Goal: Task Accomplishment & Management: Manage account settings

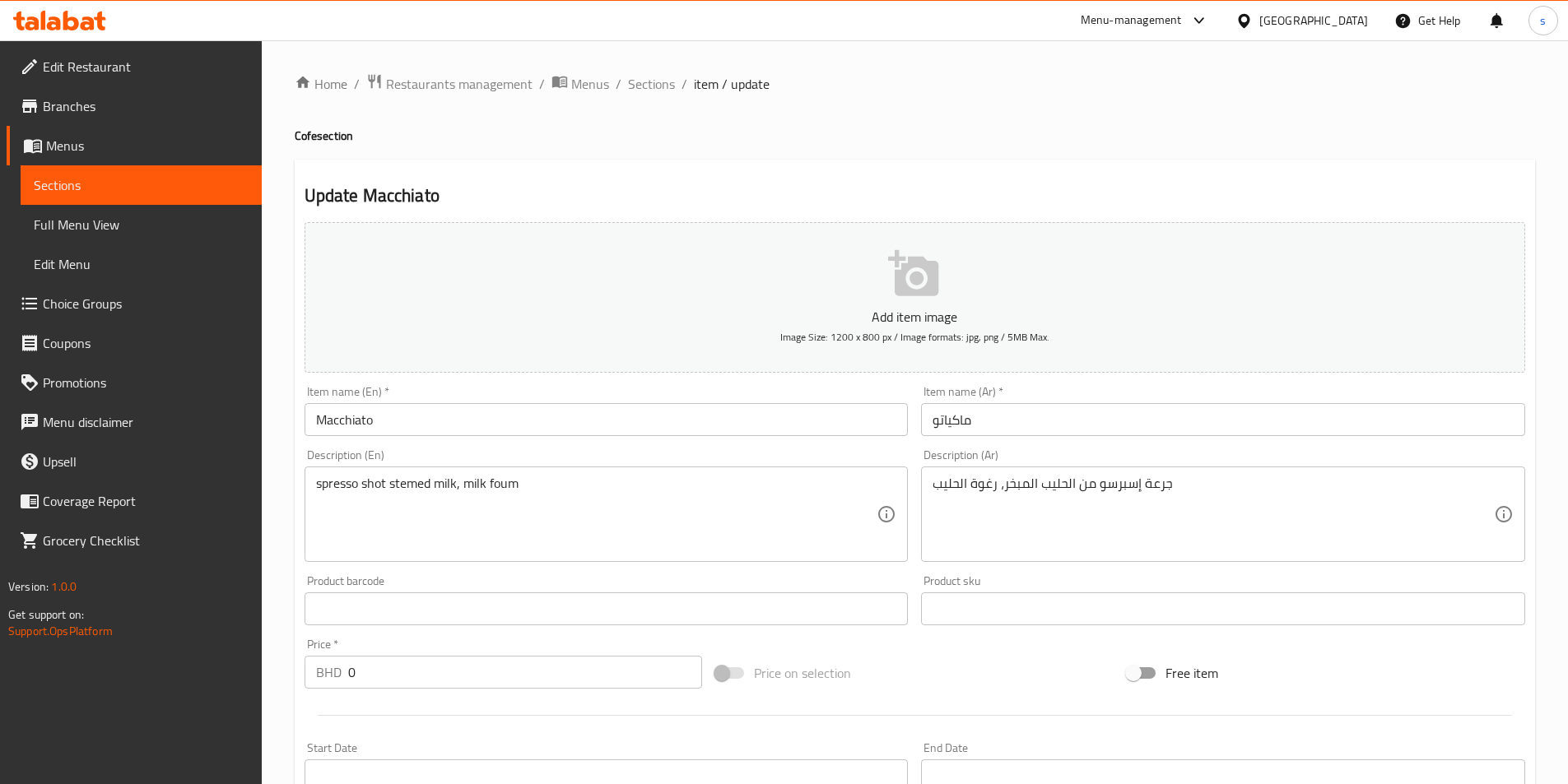
click at [146, 57] on span "Edit Restaurant" at bounding box center [146, 66] width 206 height 20
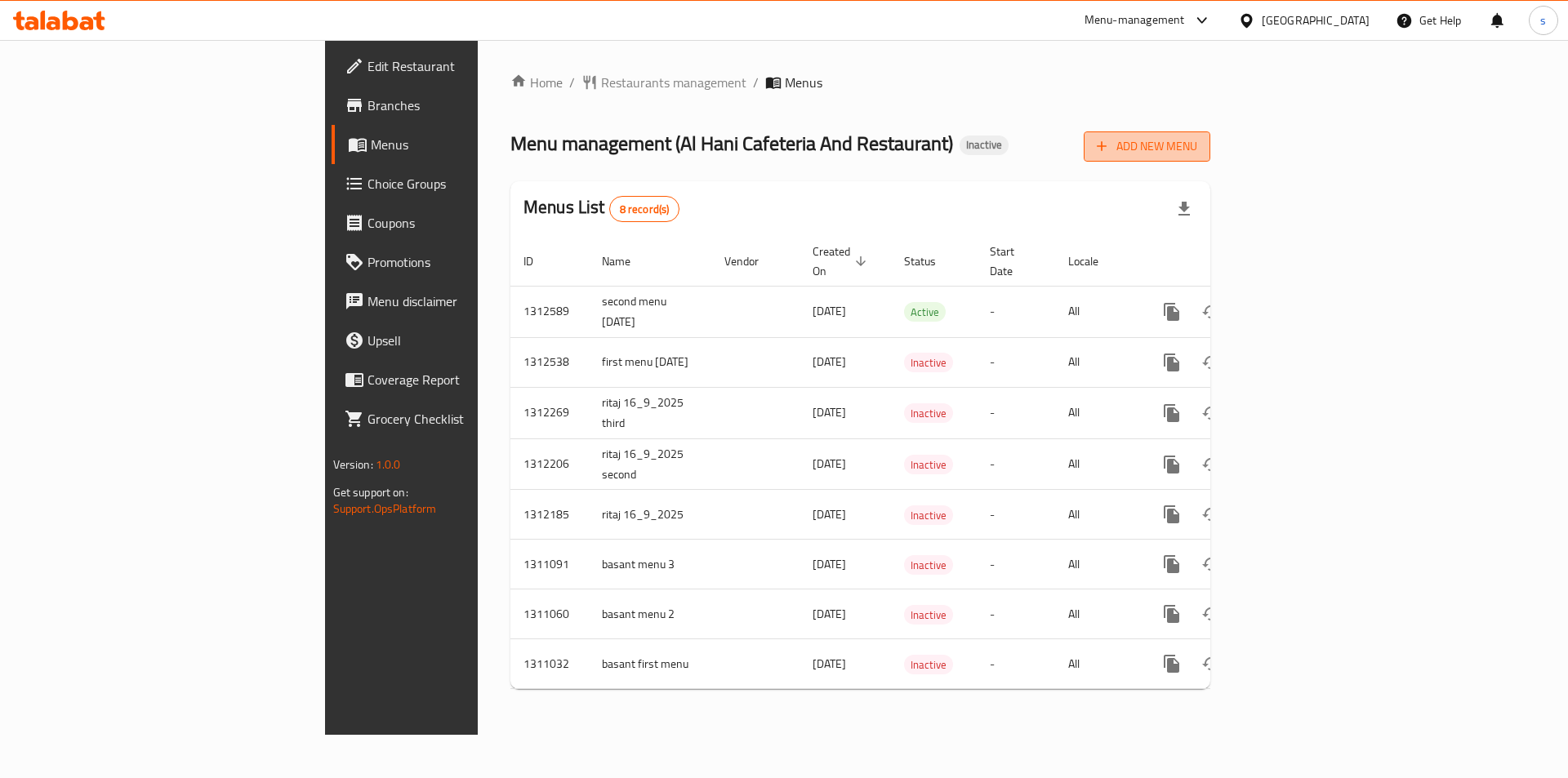
click at [1197, 149] on span "Add New Menu" at bounding box center [1147, 146] width 101 height 20
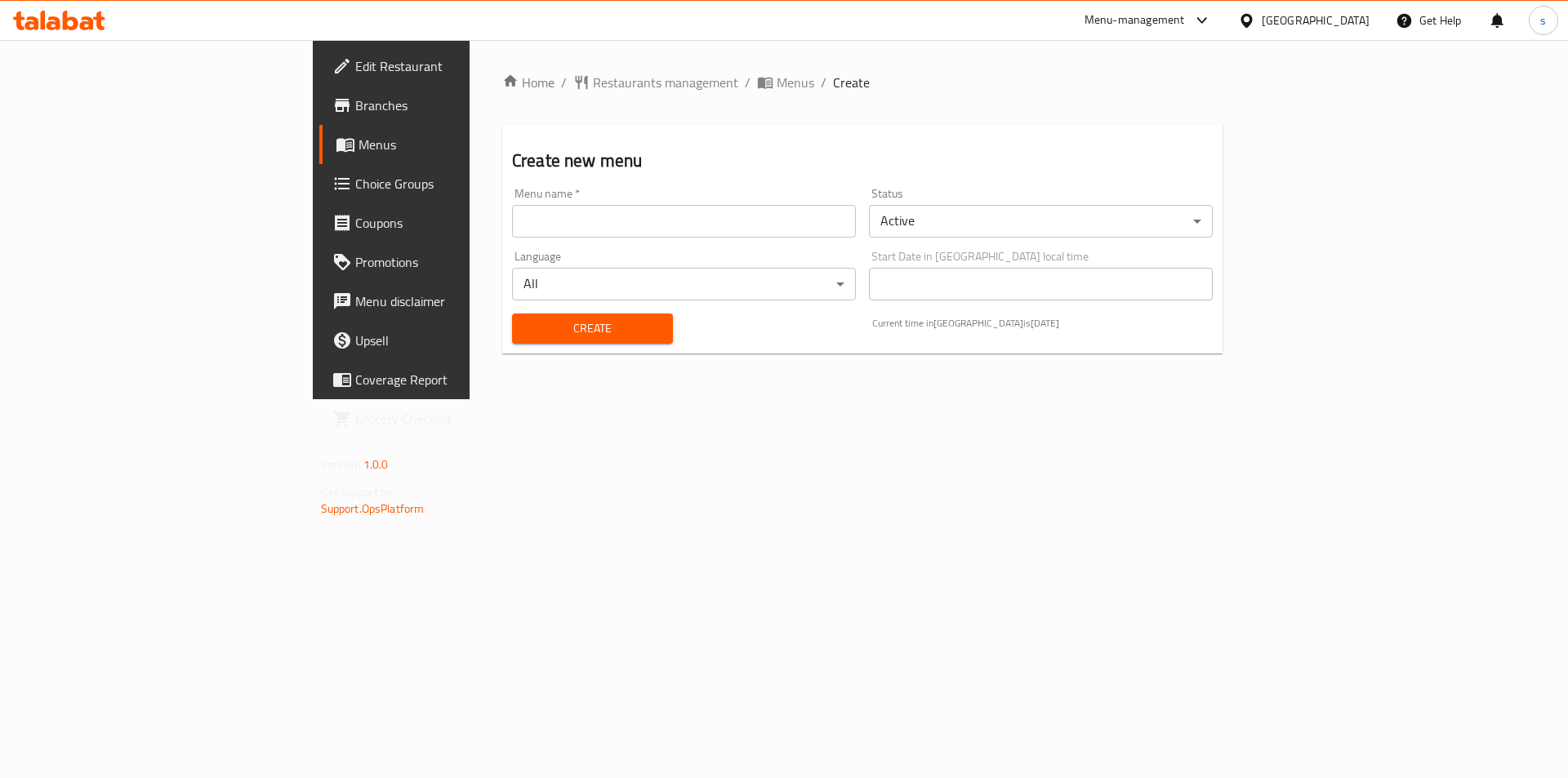
click at [512, 223] on input "text" at bounding box center [684, 221] width 344 height 32
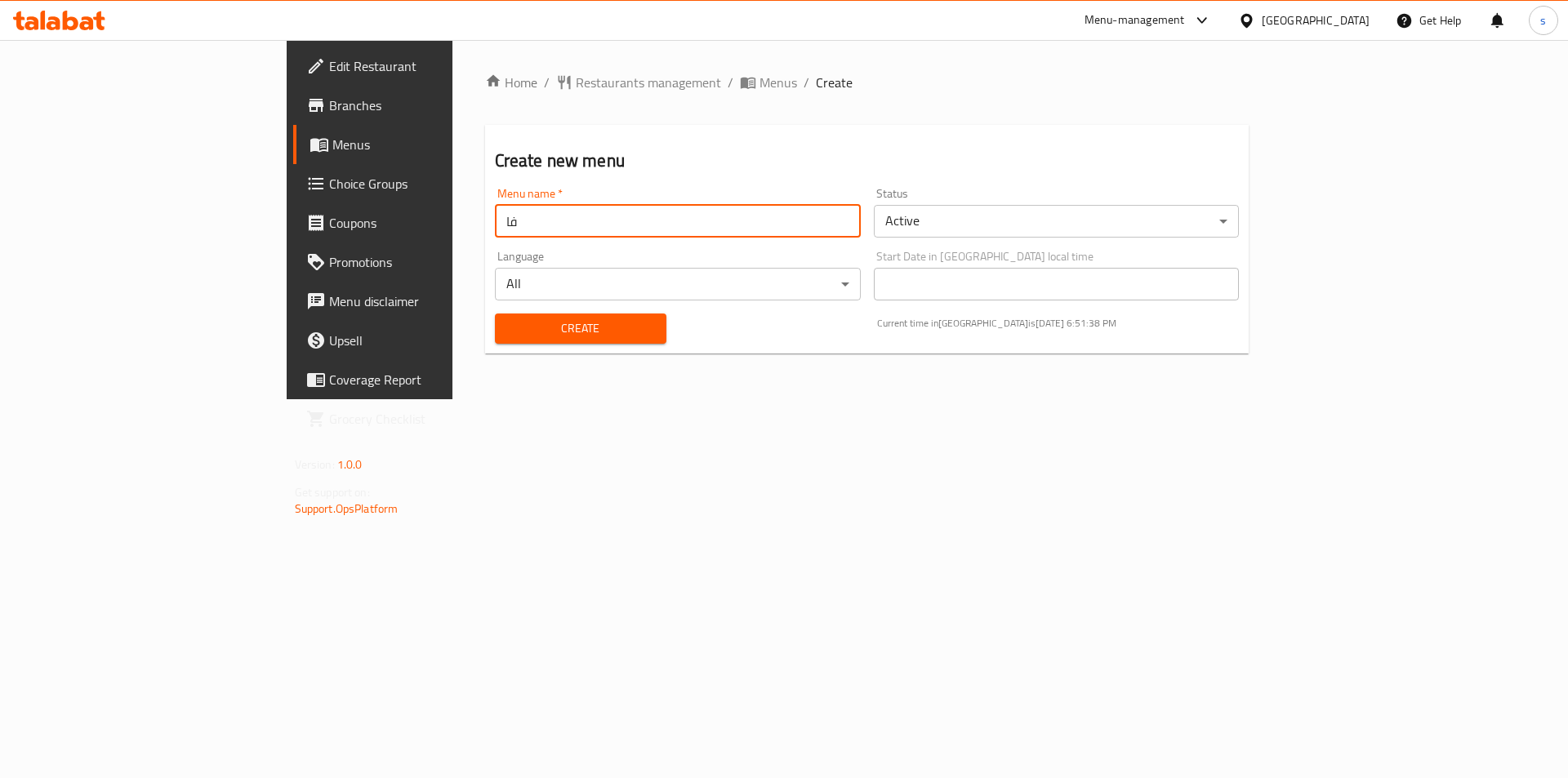
type input "ف"
type input "third menu 17/9/2025"
click at [495, 313] on button "Create" at bounding box center [581, 329] width 171 height 30
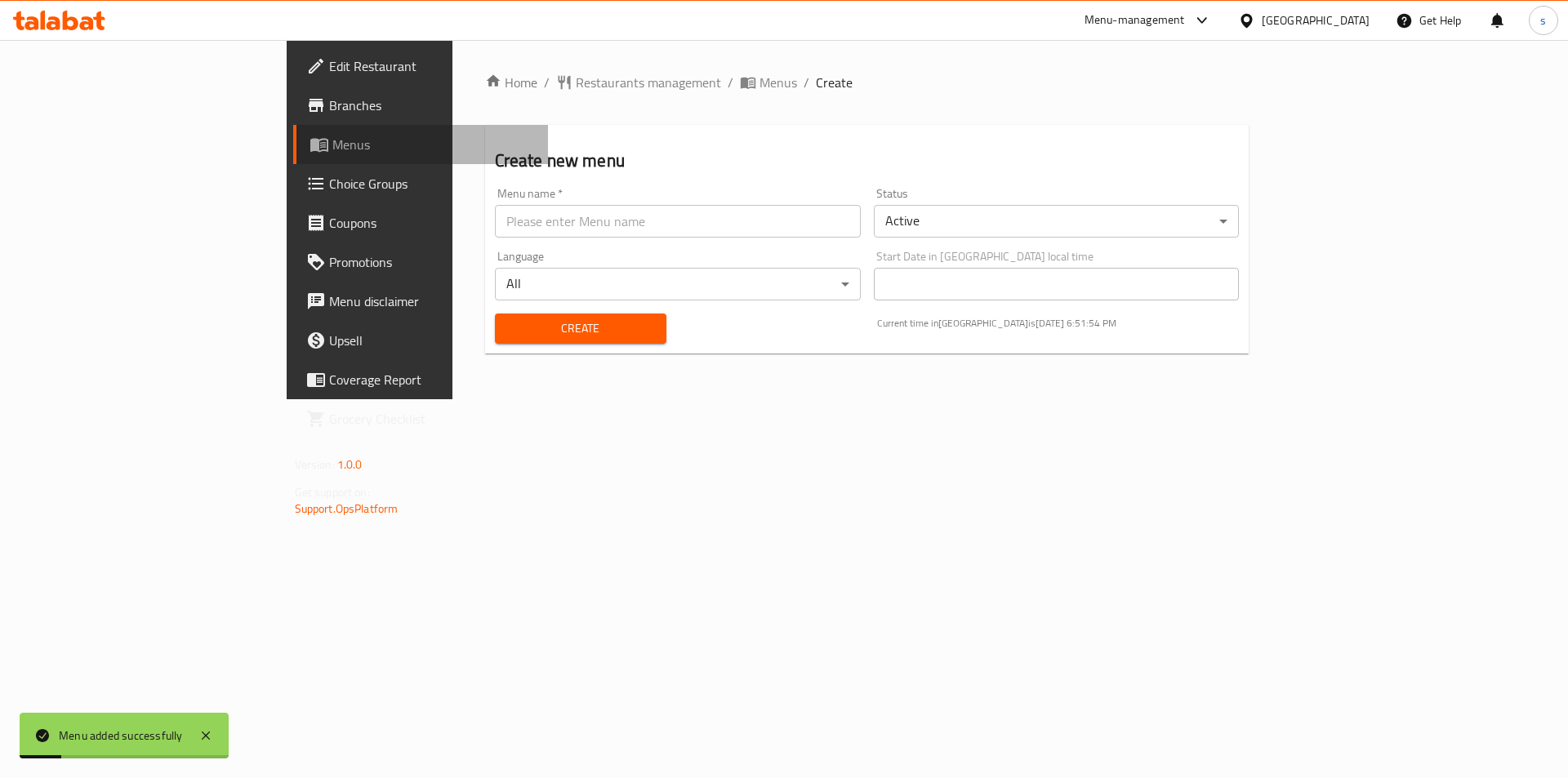
drag, startPoint x: 102, startPoint y: 142, endPoint x: 258, endPoint y: 221, distance: 174.9
click at [333, 142] on span "Menus" at bounding box center [434, 144] width 203 height 20
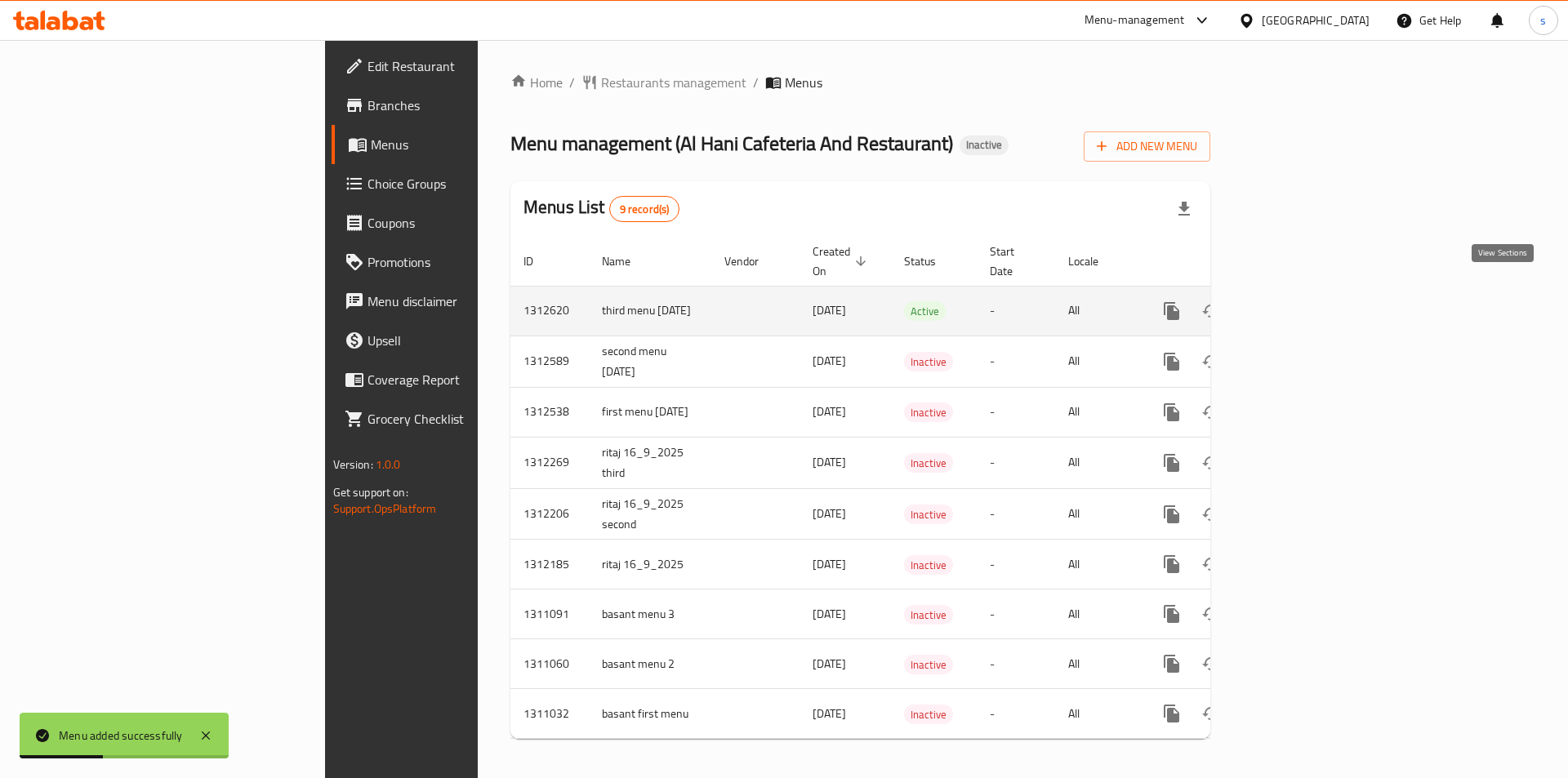
click at [1297, 304] on icon "enhanced table" at bounding box center [1289, 311] width 14 height 14
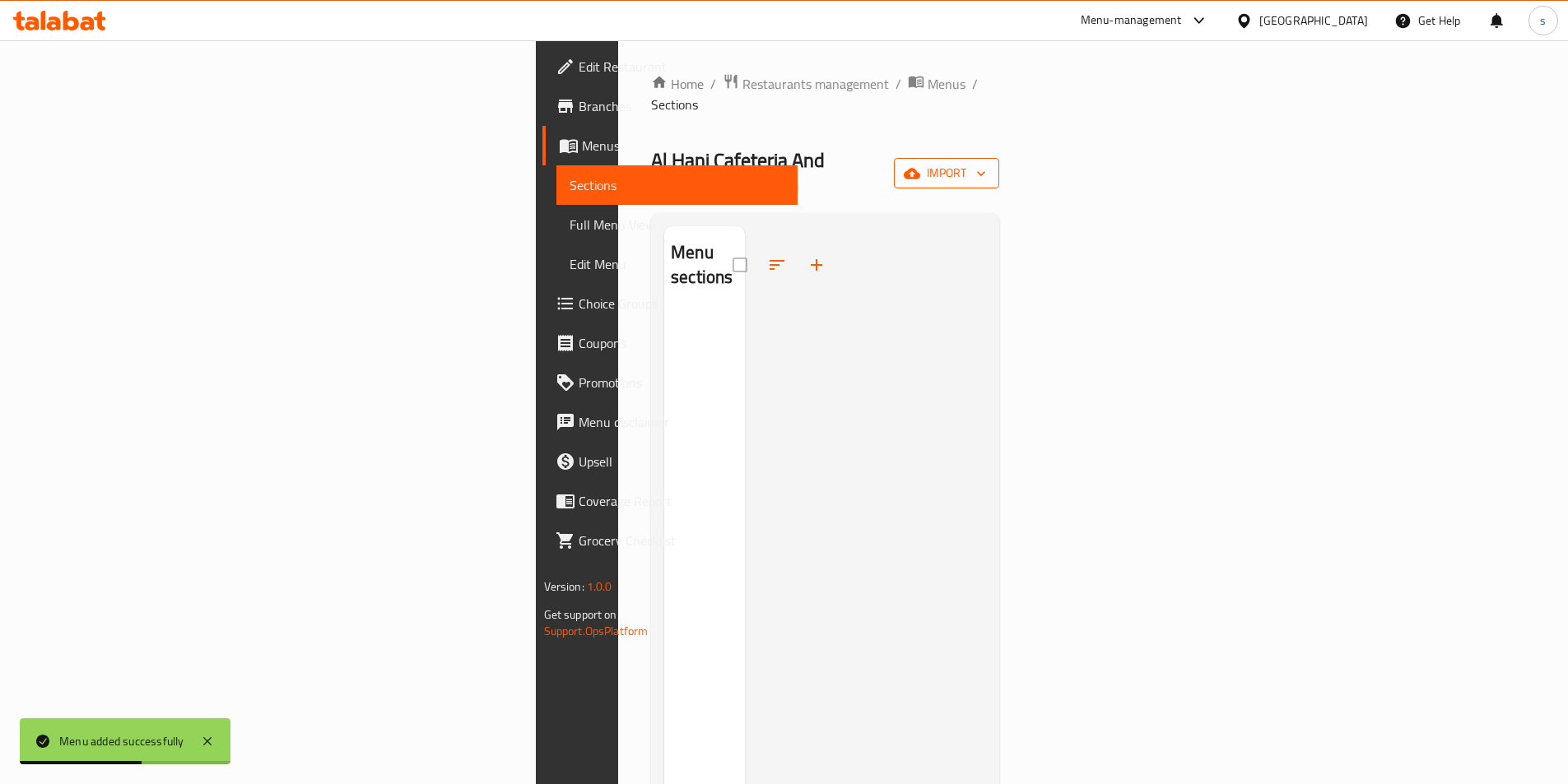
click at [986, 163] on span "import" at bounding box center [946, 172] width 79 height 20
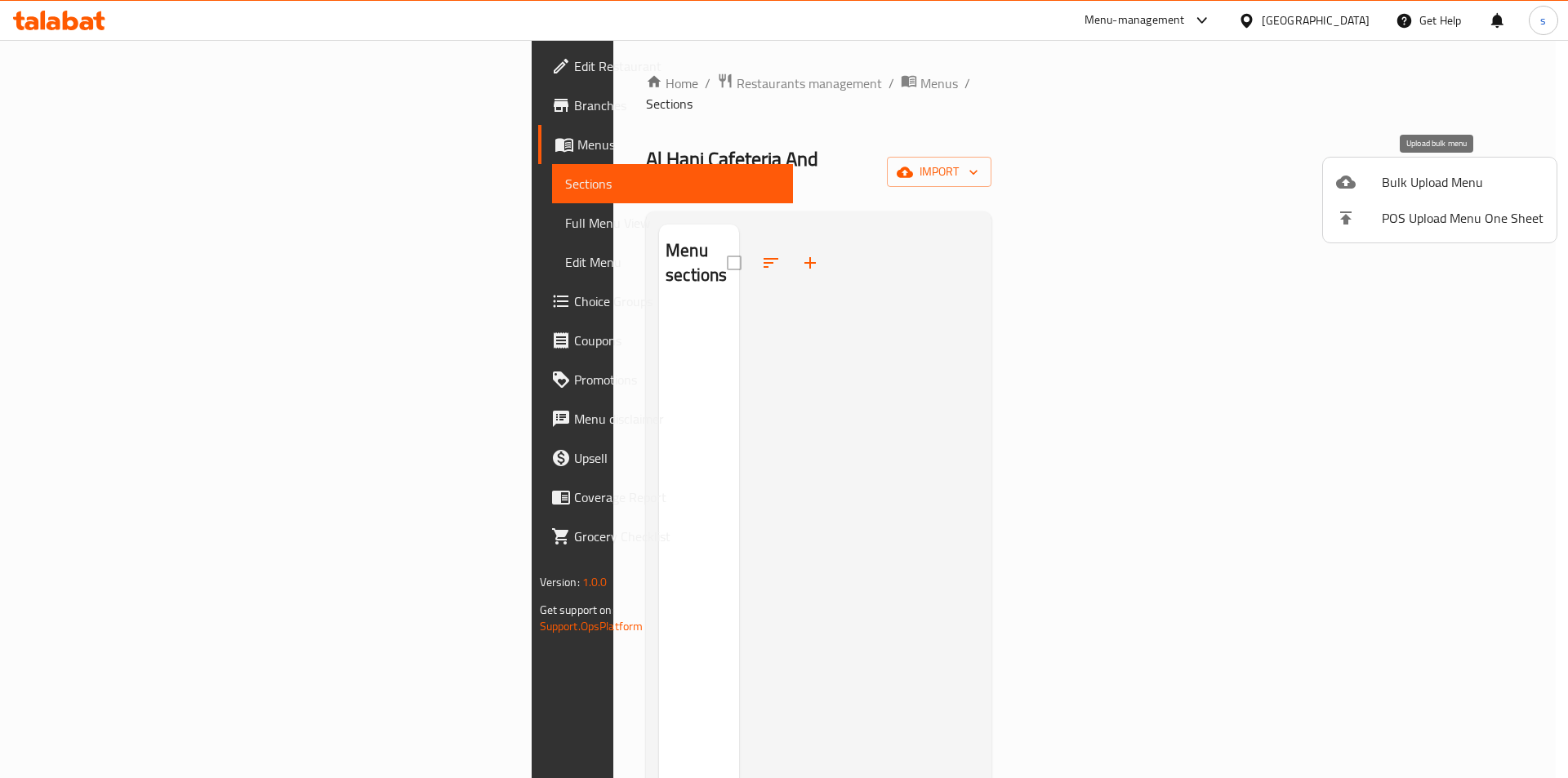
click at [1365, 187] on div at bounding box center [1359, 181] width 46 height 20
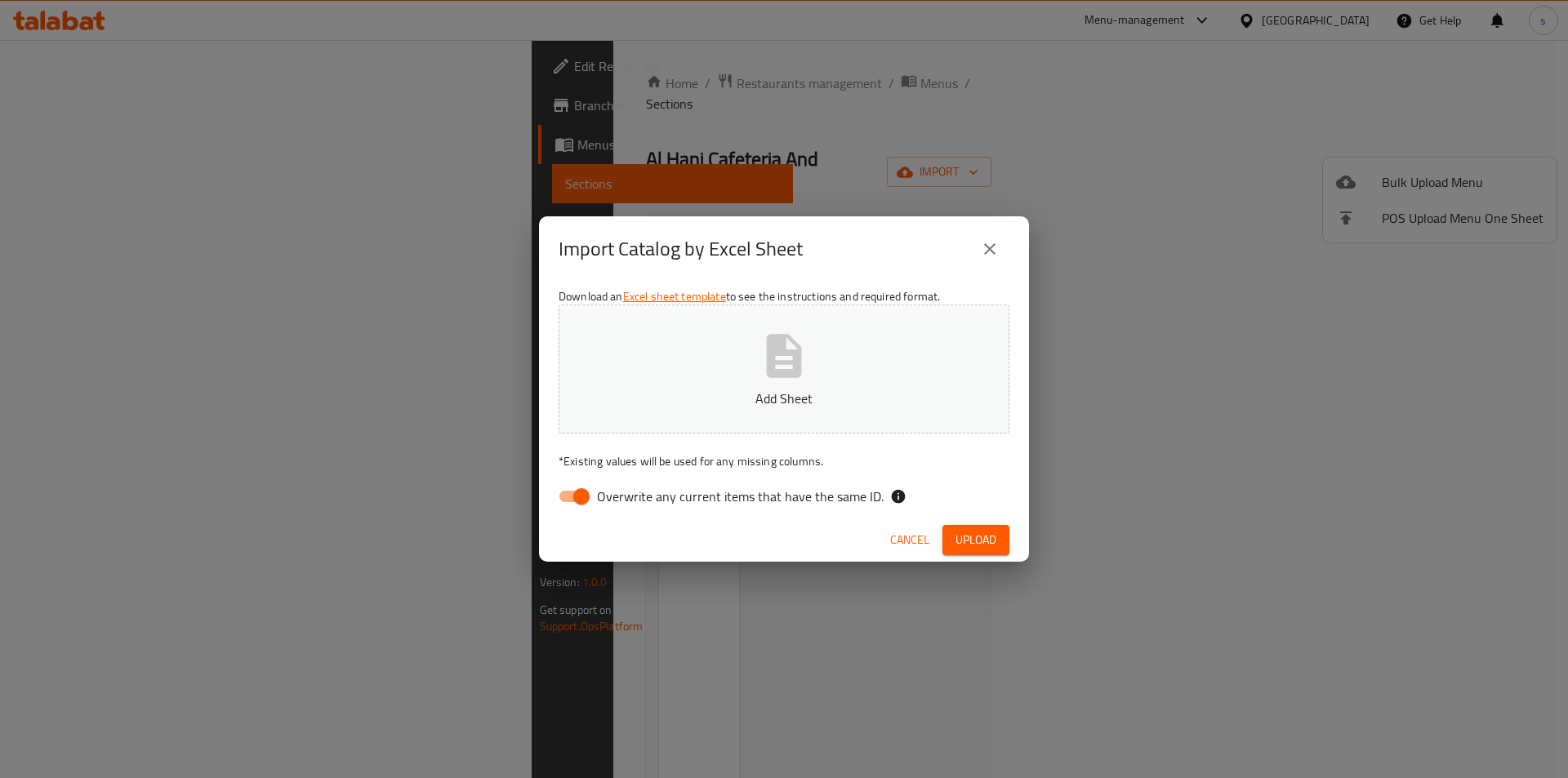
click at [583, 495] on input "Overwrite any current items that have the same ID." at bounding box center [582, 496] width 93 height 31
checkbox input "false"
click at [969, 538] on span "Upload" at bounding box center [975, 540] width 41 height 20
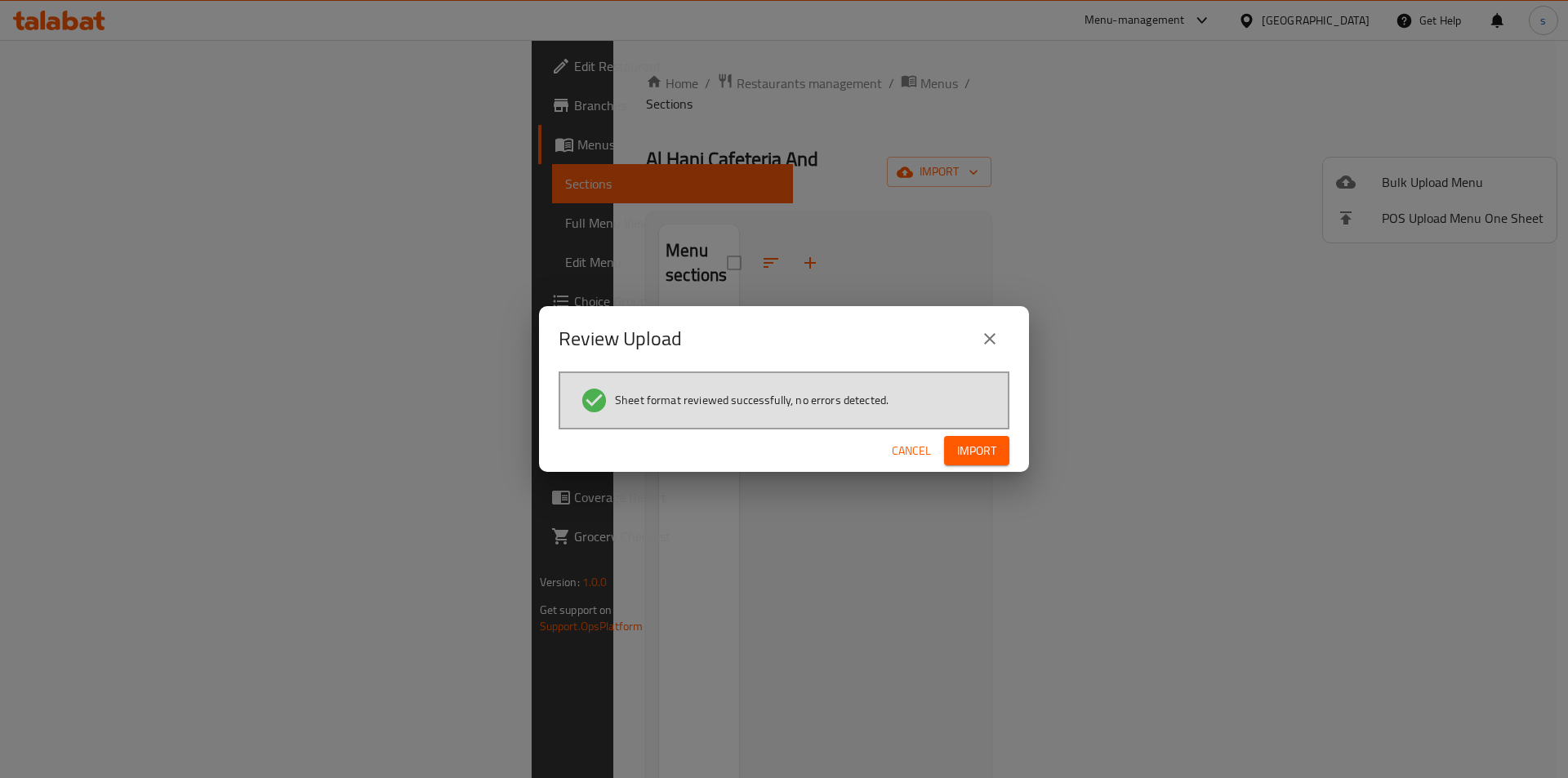
click at [981, 438] on button "Import" at bounding box center [976, 451] width 66 height 30
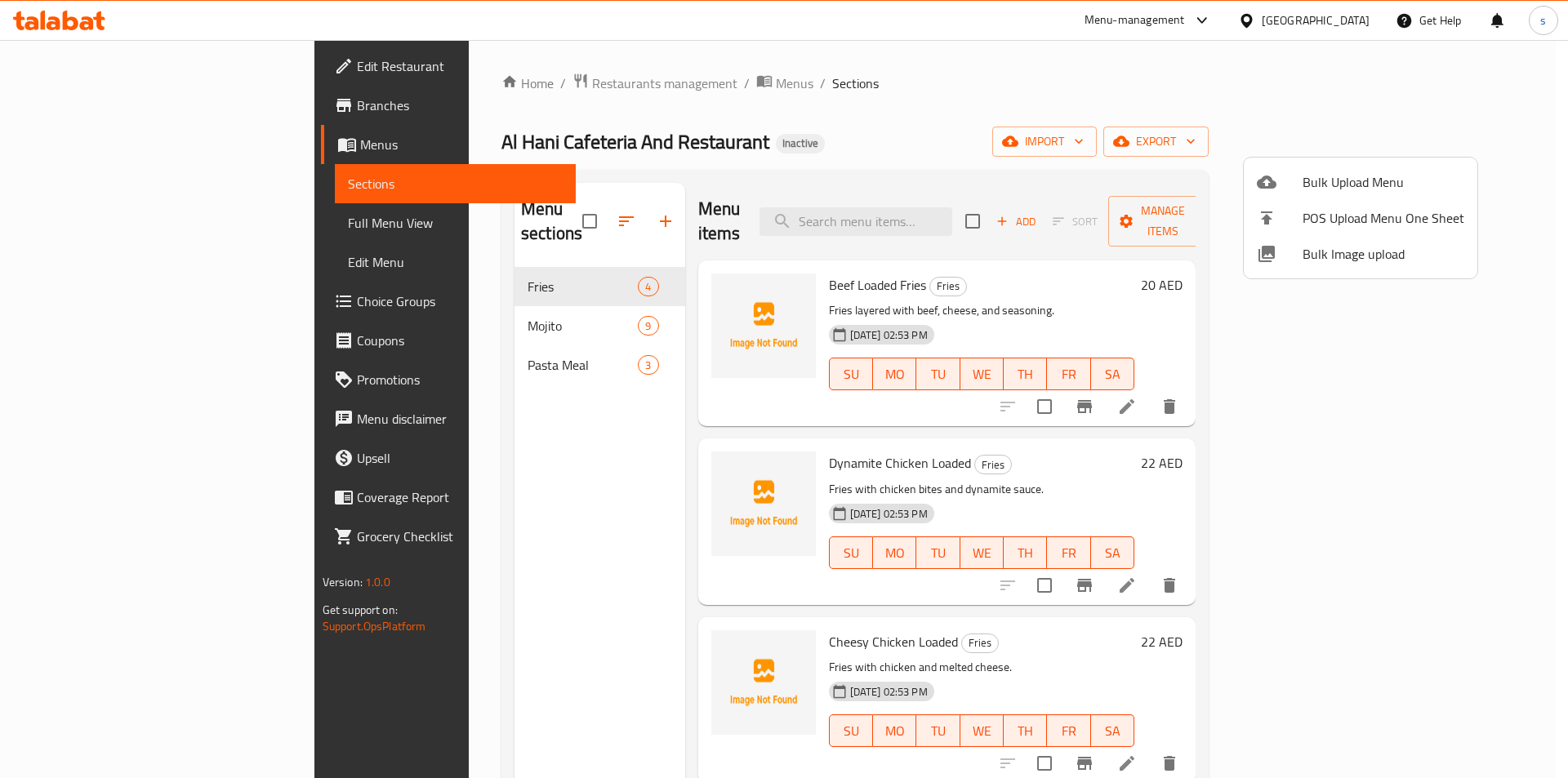
click at [71, 226] on div at bounding box center [784, 389] width 1568 height 778
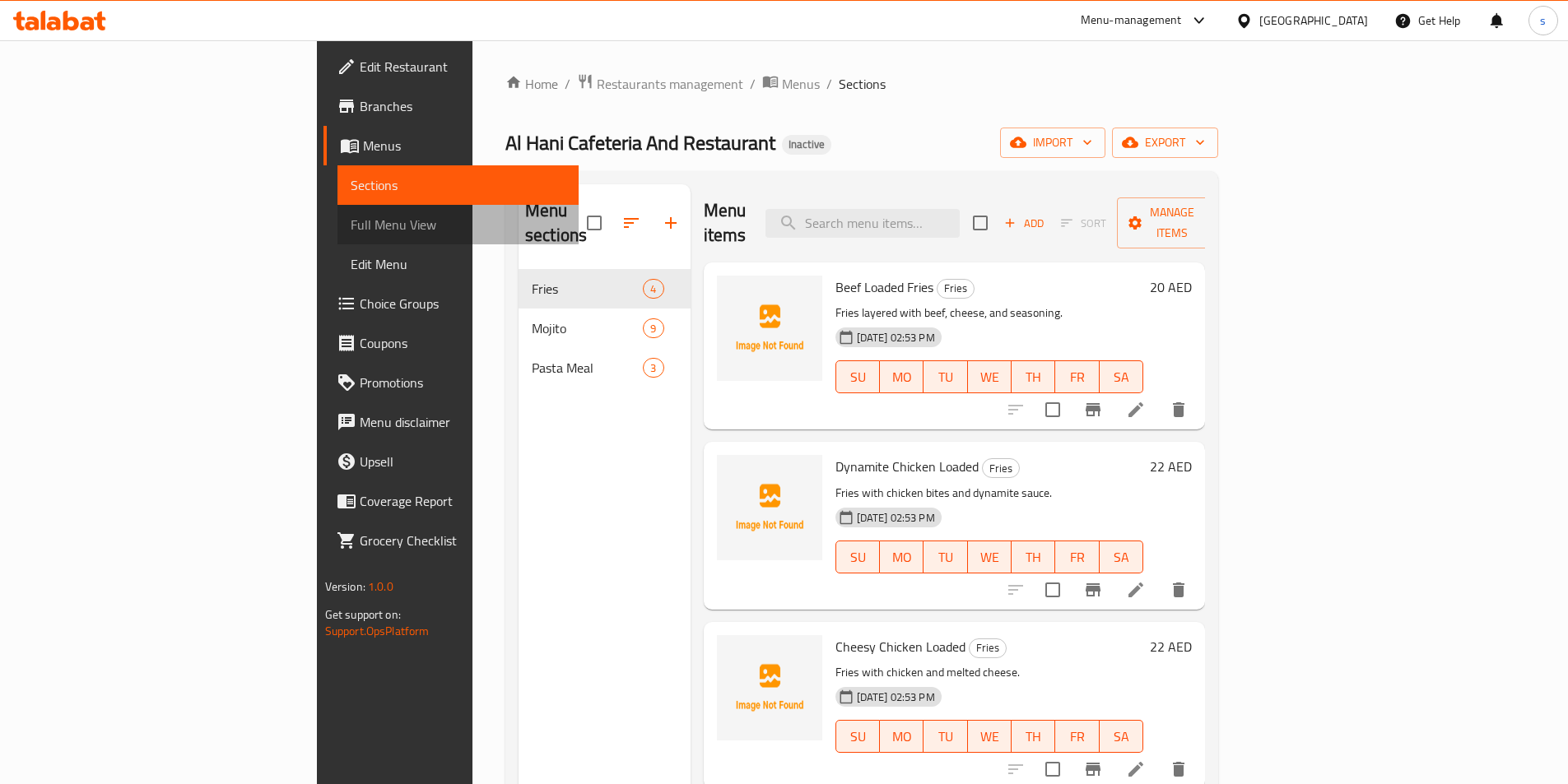
click at [351, 227] on span "Full Menu View" at bounding box center [458, 224] width 215 height 20
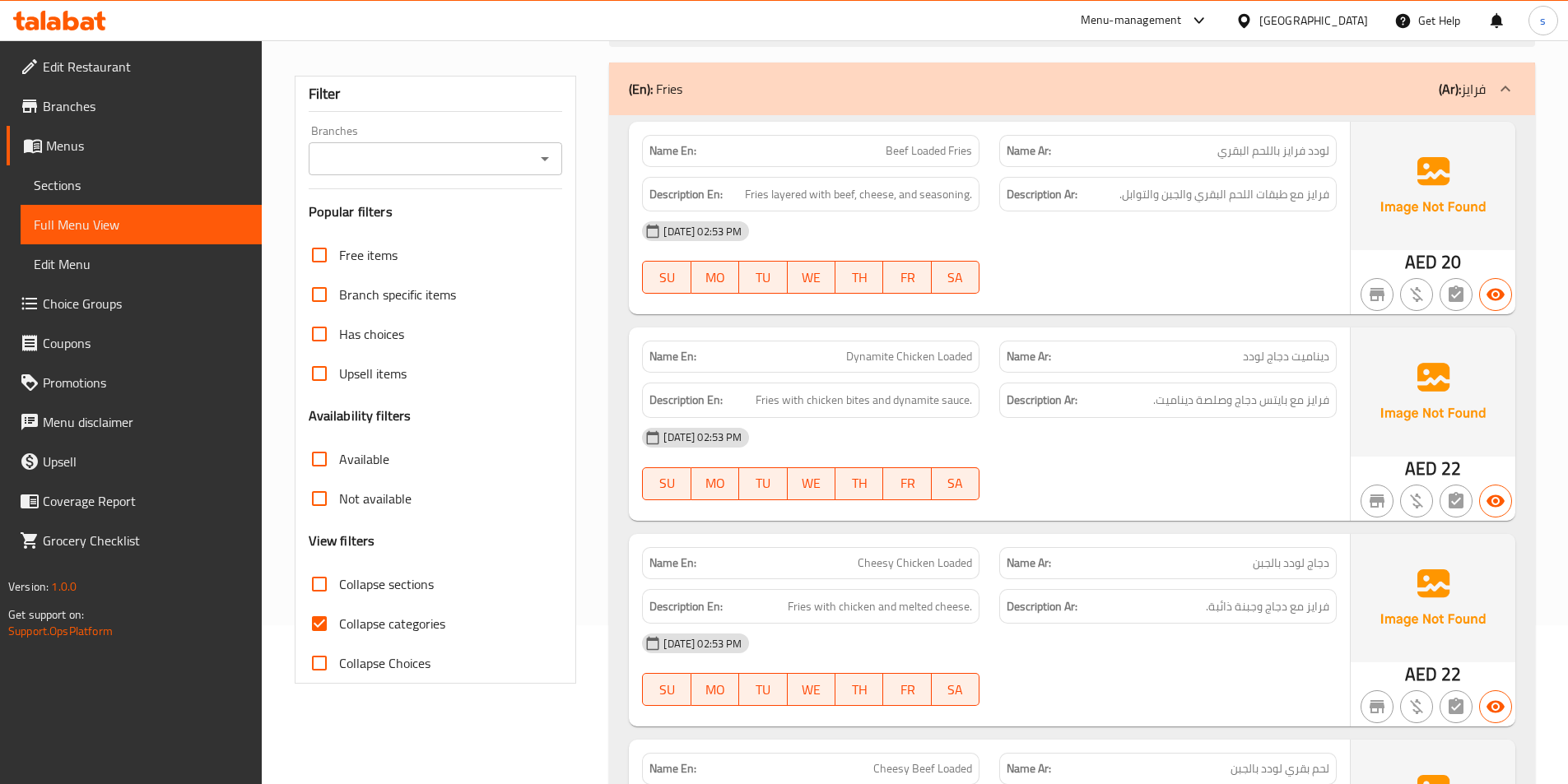
scroll to position [165, 0]
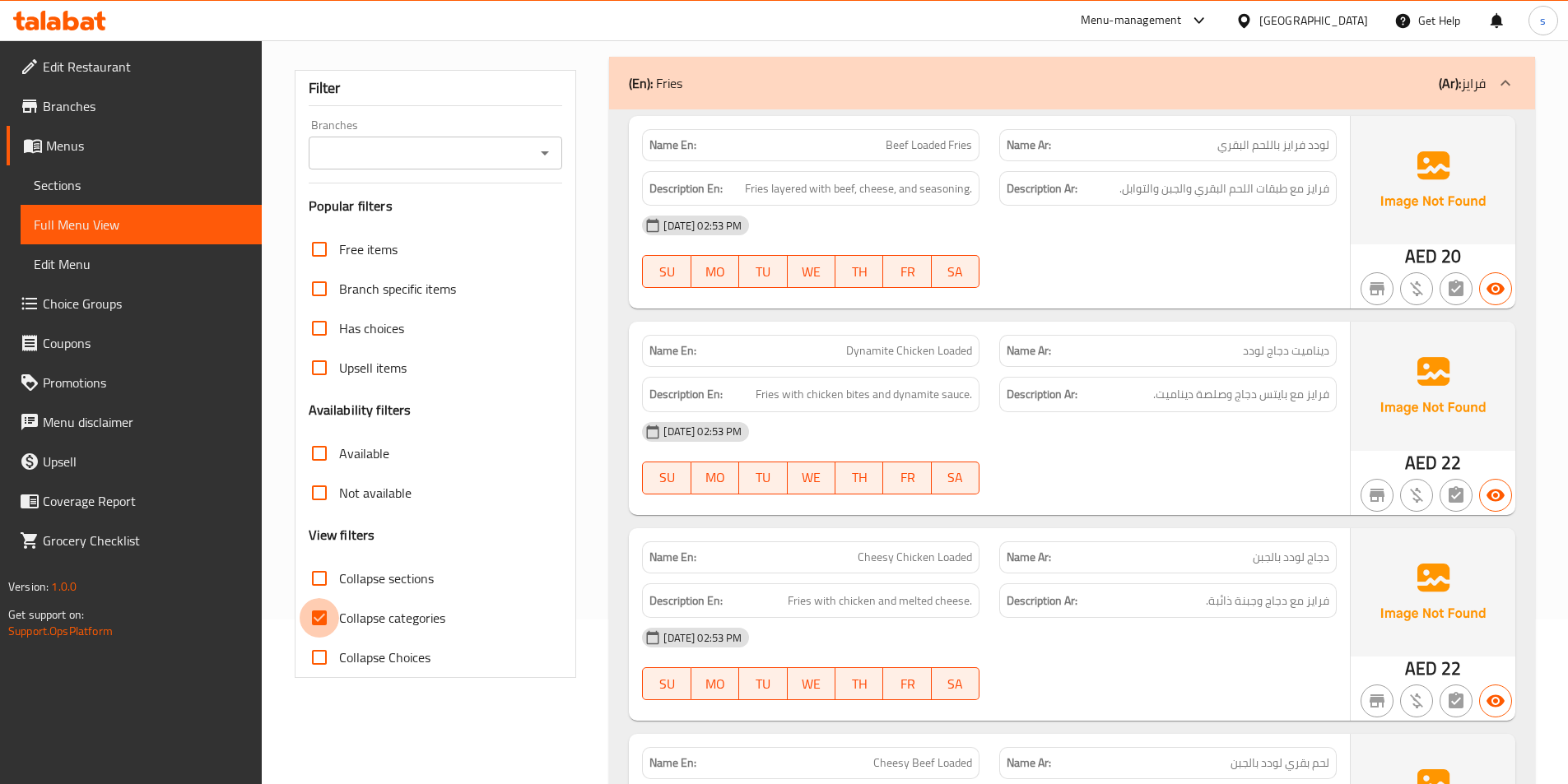
click at [323, 622] on input "Collapse categories" at bounding box center [319, 617] width 39 height 39
checkbox input "false"
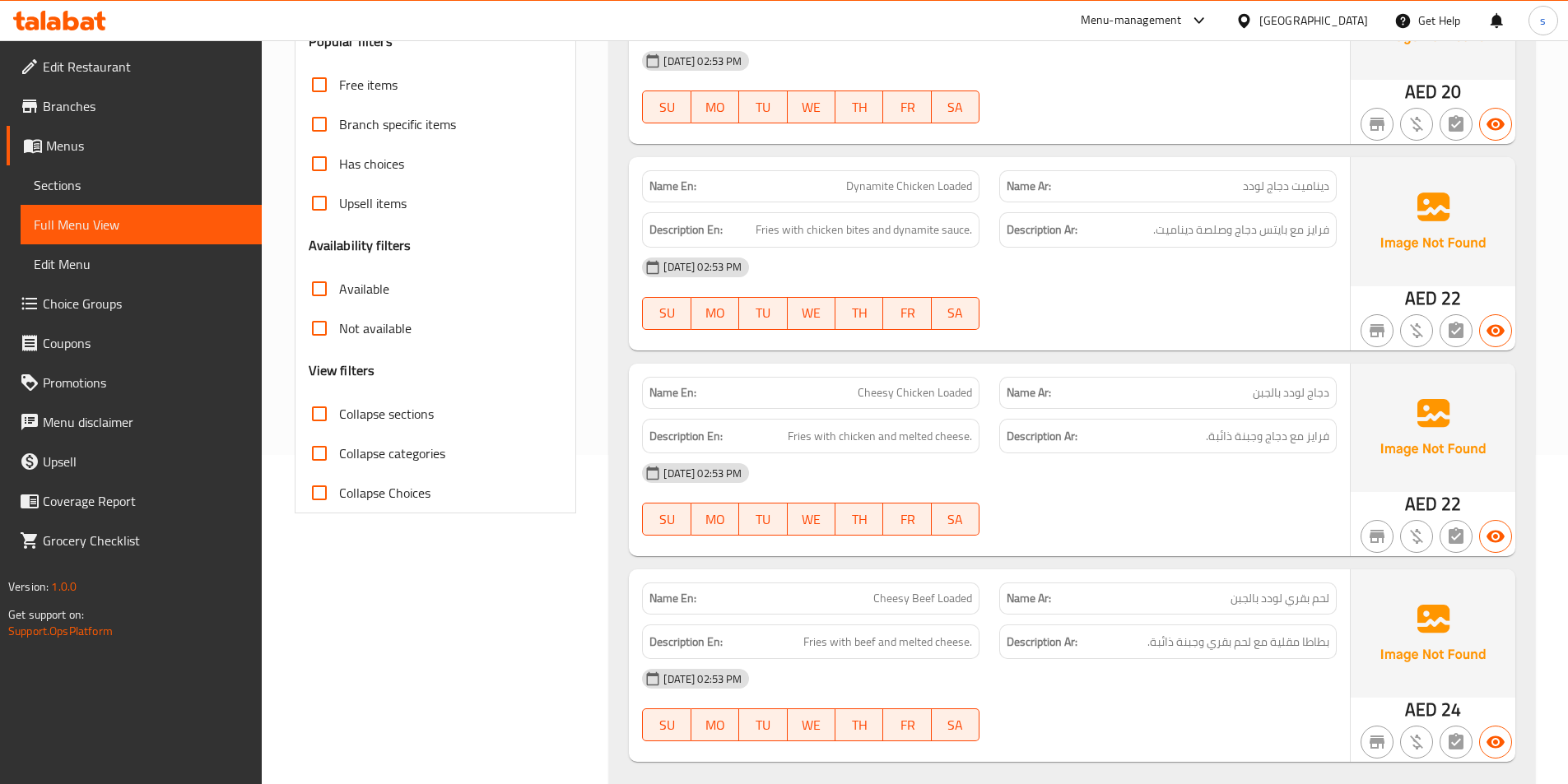
scroll to position [494, 0]
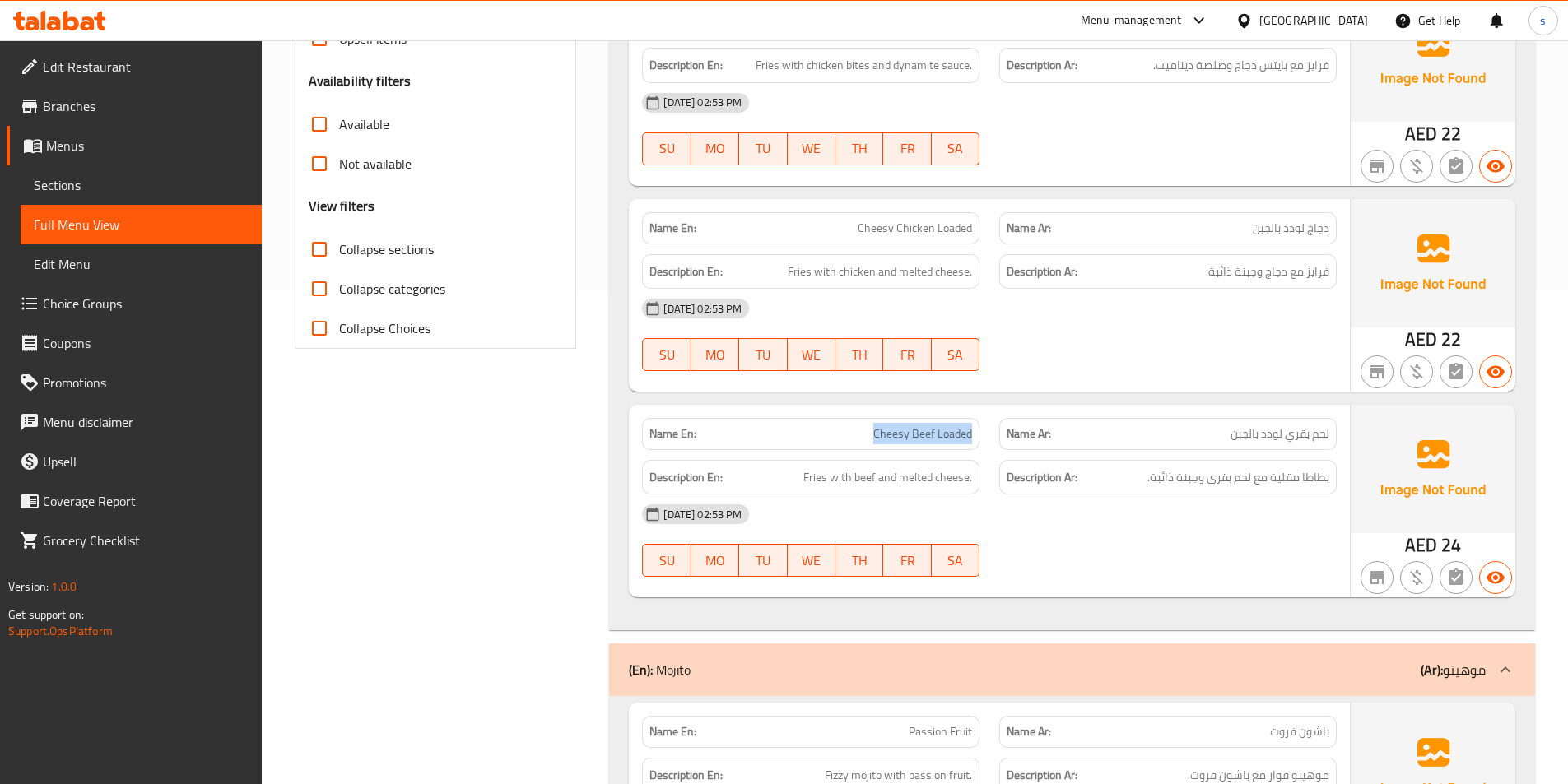
drag, startPoint x: 940, startPoint y: 436, endPoint x: 977, endPoint y: 434, distance: 37.1
click at [977, 434] on div "Name En: Cheesy Beef Loaded" at bounding box center [810, 435] width 337 height 33
click at [807, 426] on p "Name En: Cheesy Beef Loaded" at bounding box center [810, 434] width 323 height 17
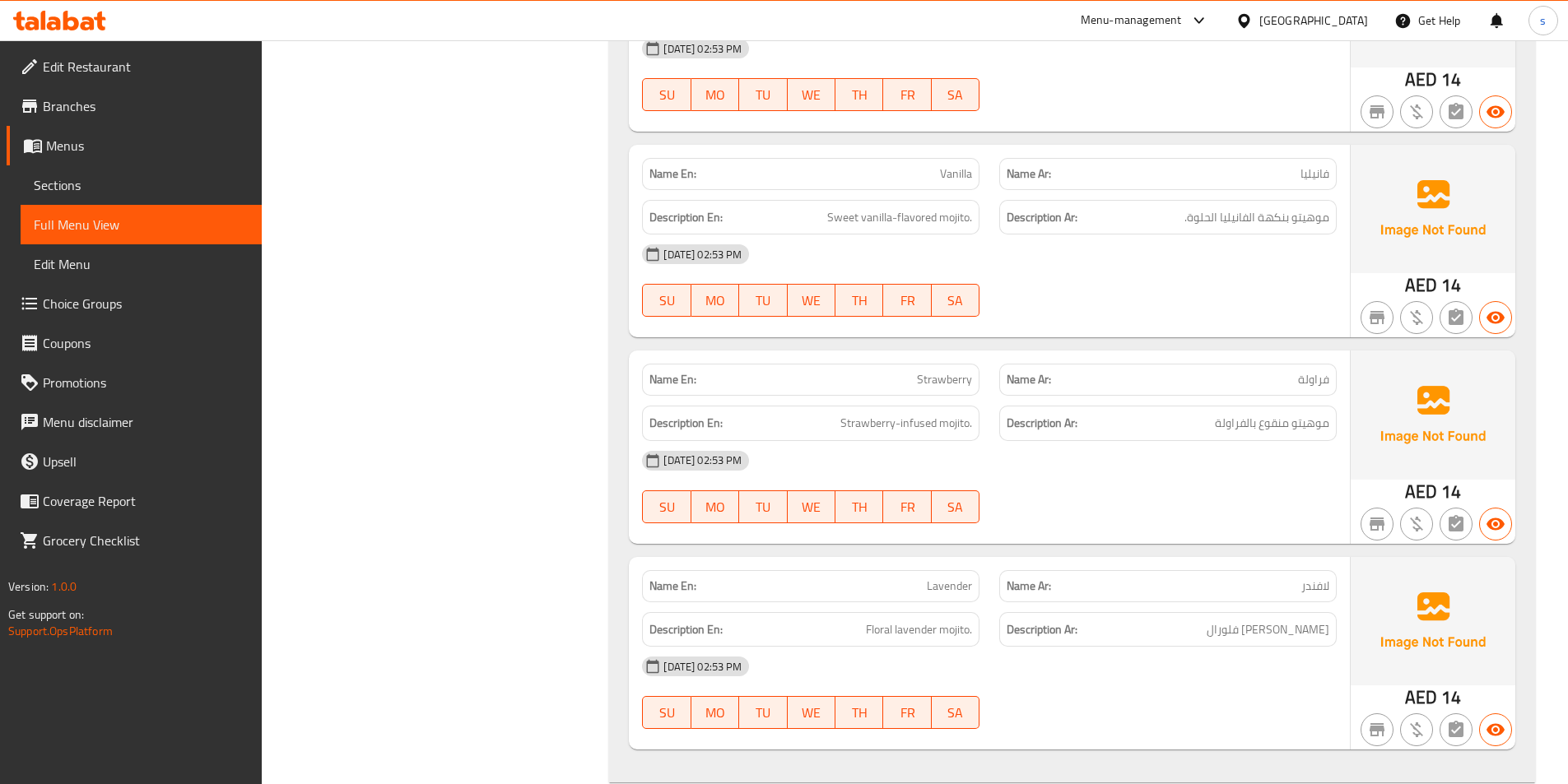
scroll to position [2386, 0]
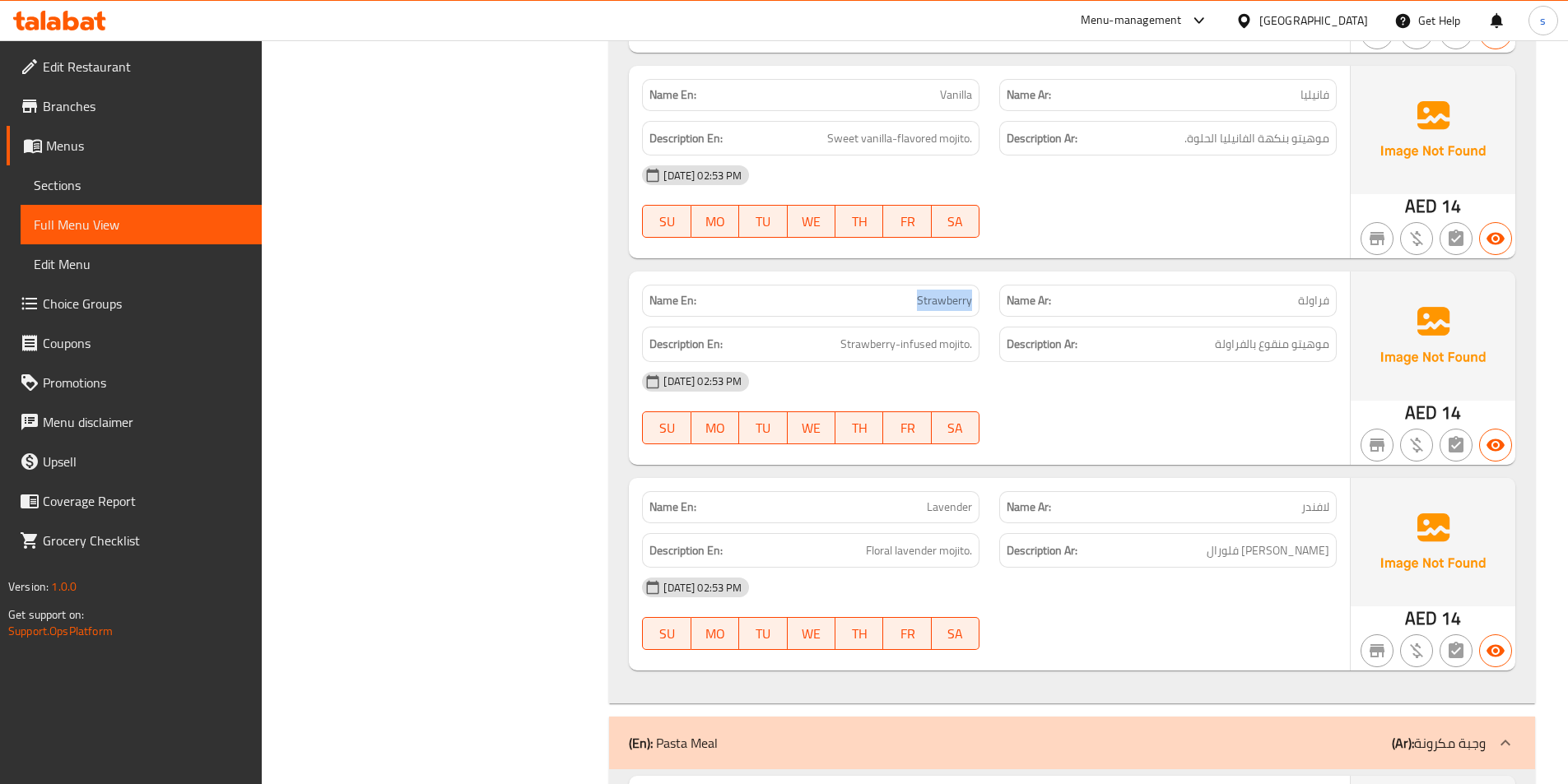
drag, startPoint x: 918, startPoint y: 298, endPoint x: 970, endPoint y: 297, distance: 52.0
click at [970, 297] on span "Strawberry" at bounding box center [944, 301] width 56 height 17
copy span "Strawberry"
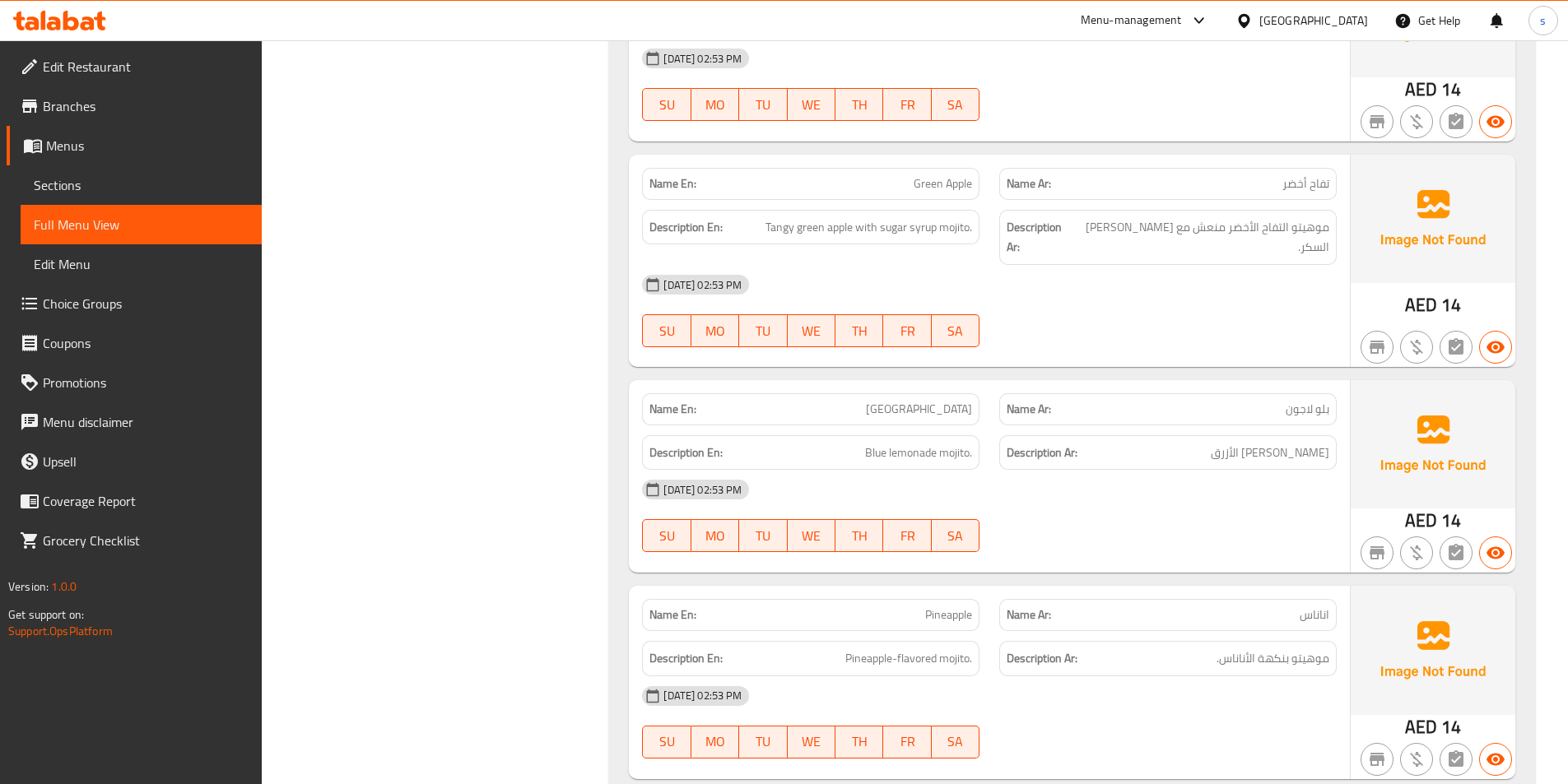
scroll to position [1481, 0]
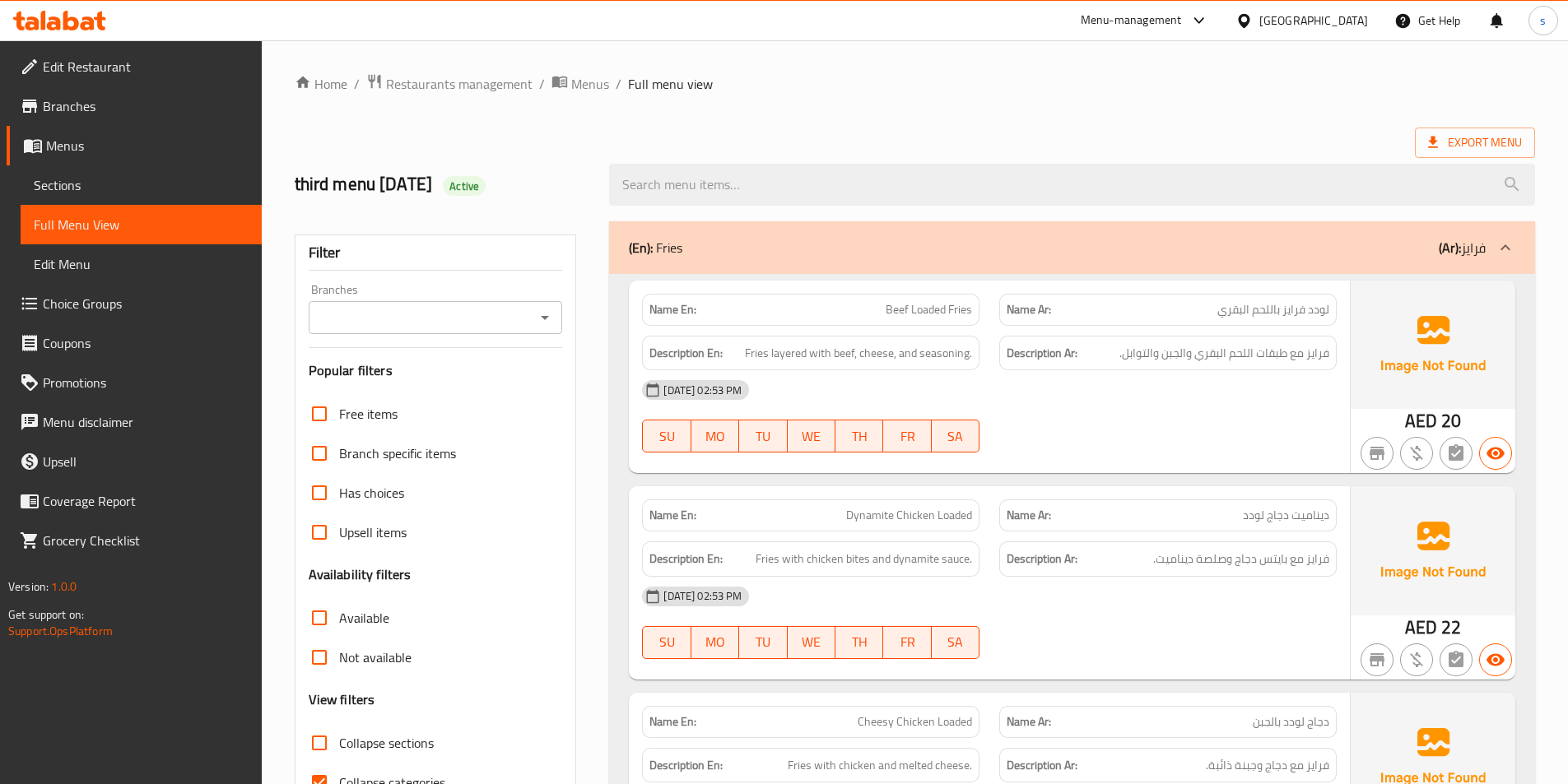
click at [85, 175] on span "Sections" at bounding box center [141, 185] width 215 height 20
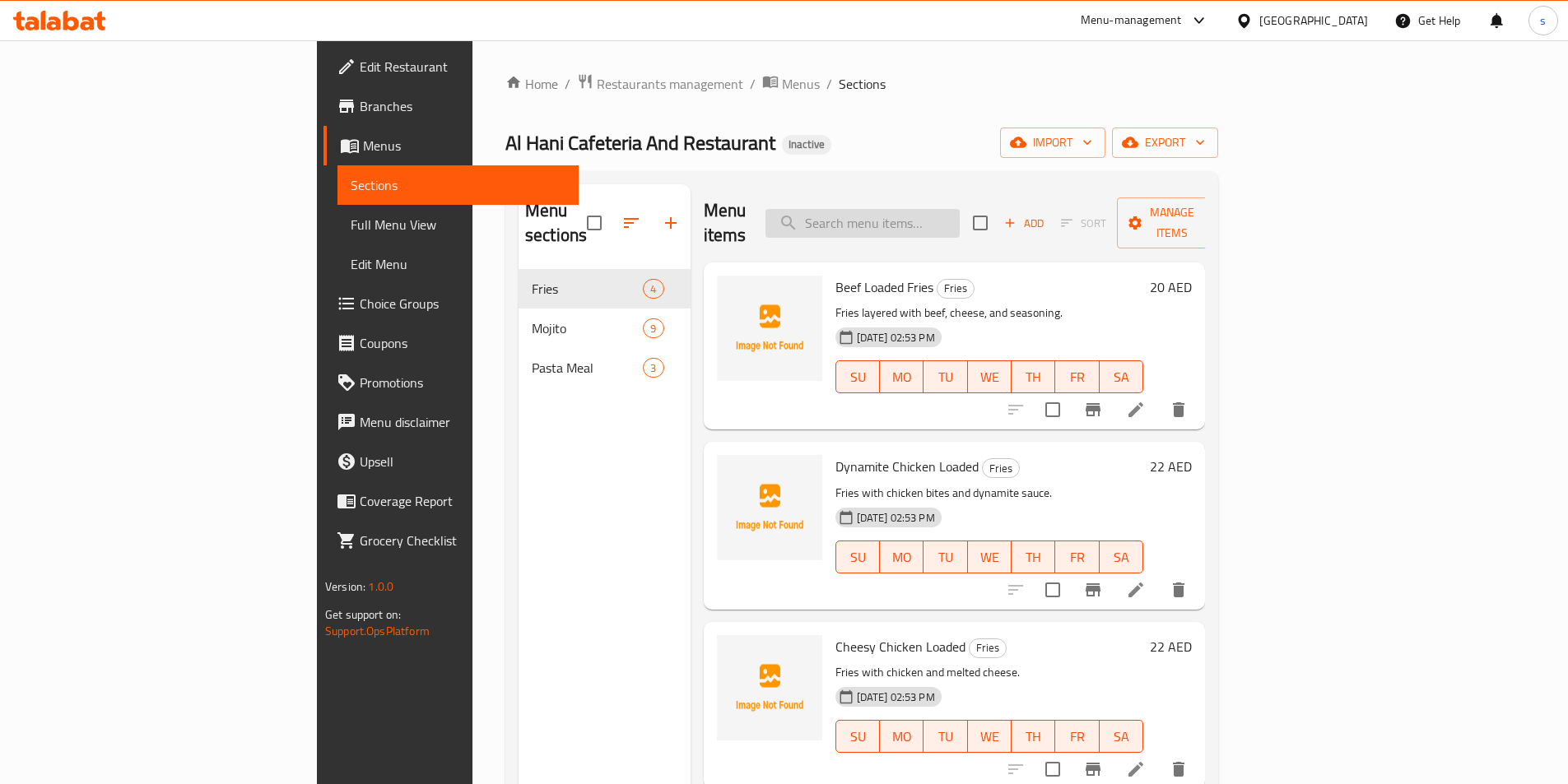
click at [960, 209] on input "search" at bounding box center [862, 223] width 194 height 29
paste input "Strawberry"
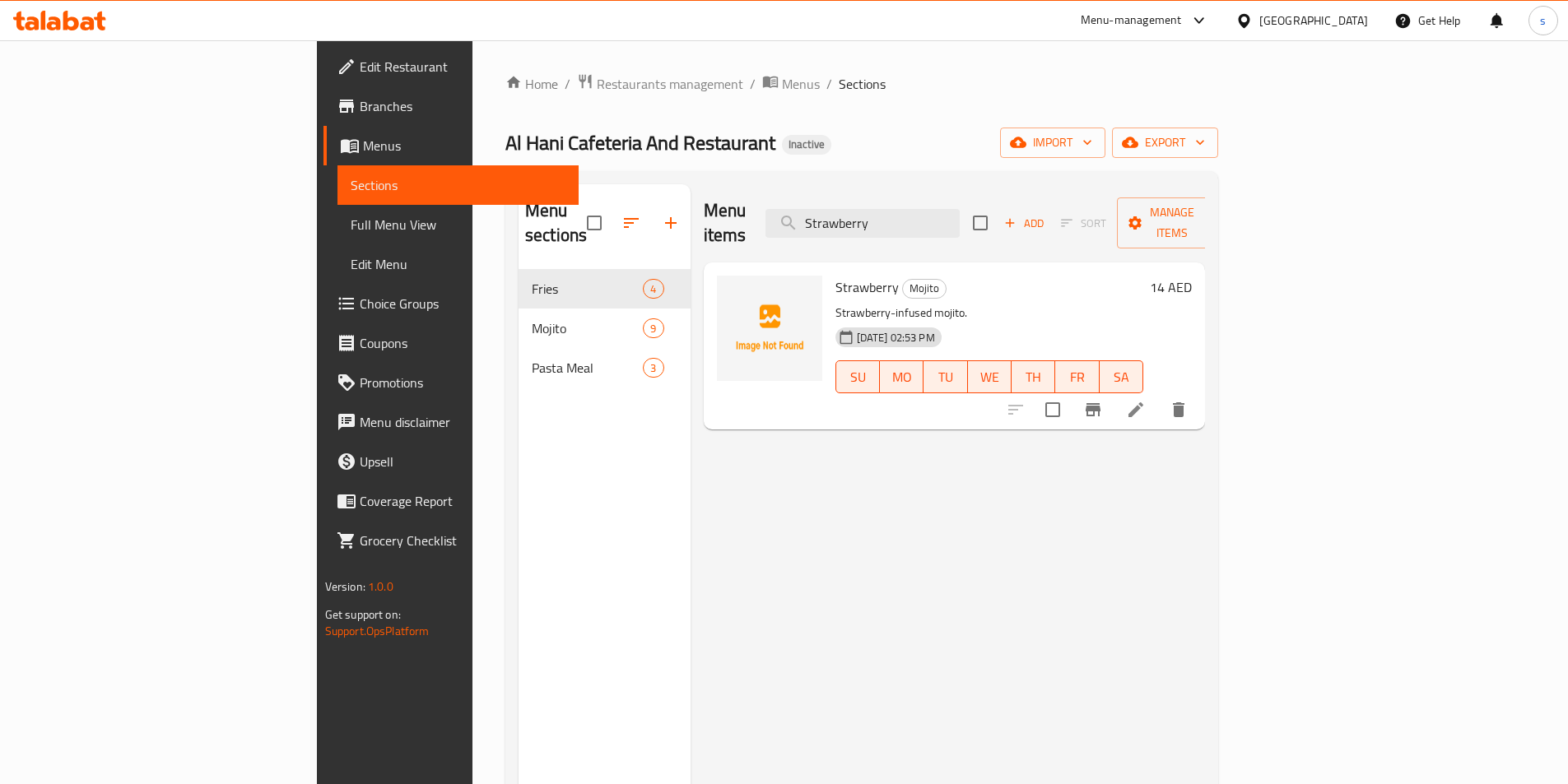
type input "Strawberry"
click at [1144, 402] on icon at bounding box center [1135, 409] width 14 height 14
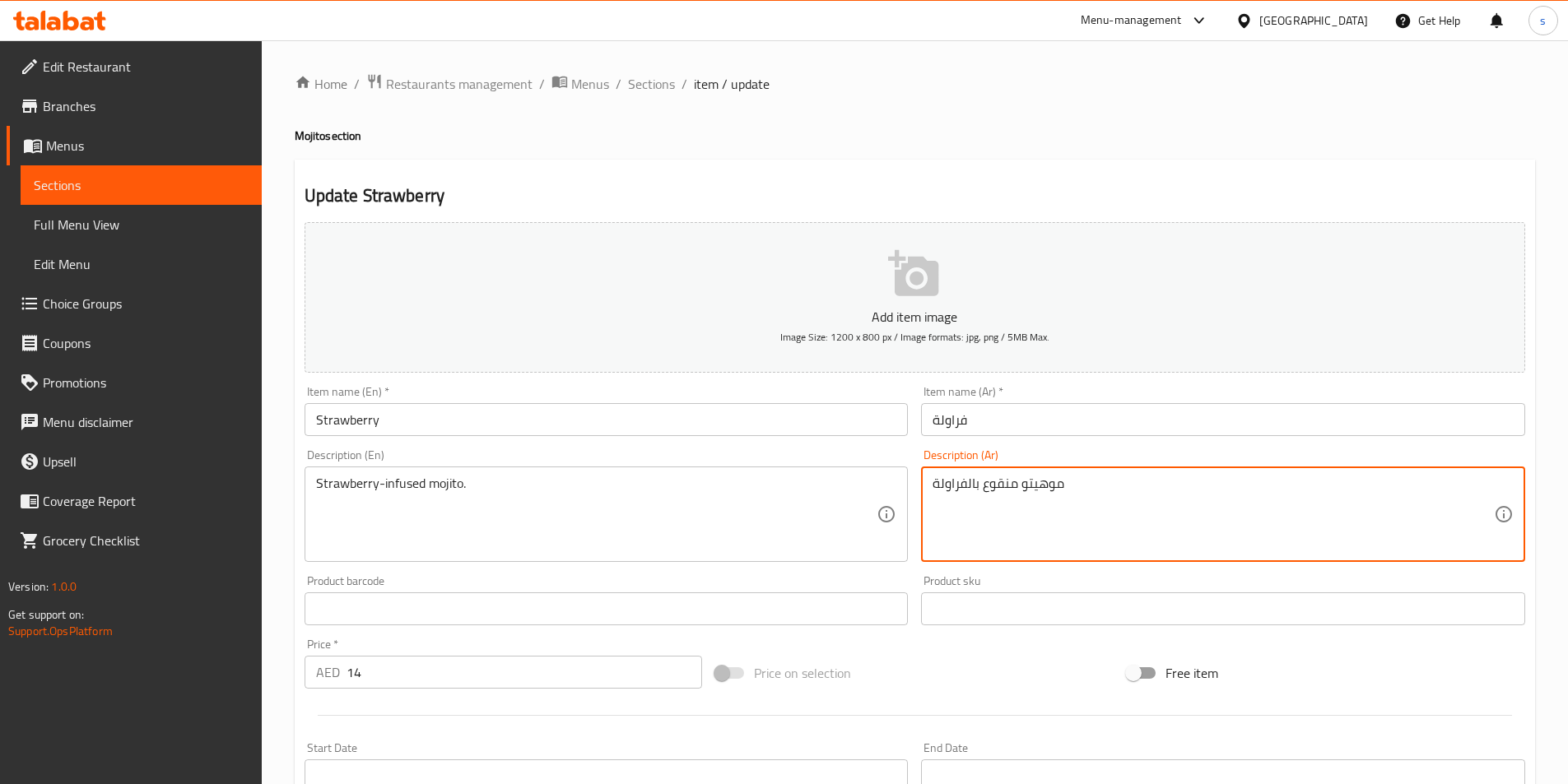
drag, startPoint x: 935, startPoint y: 485, endPoint x: 975, endPoint y: 490, distance: 40.3
type textarea "موهيتو منقوع ب"
click at [1048, 487] on textarea "موهيتو منقوع ب" at bounding box center [1214, 515] width 561 height 78
click at [1043, 489] on textarea "موهيتو منقوع ب" at bounding box center [1214, 515] width 561 height 78
paste textarea "الفراولة"
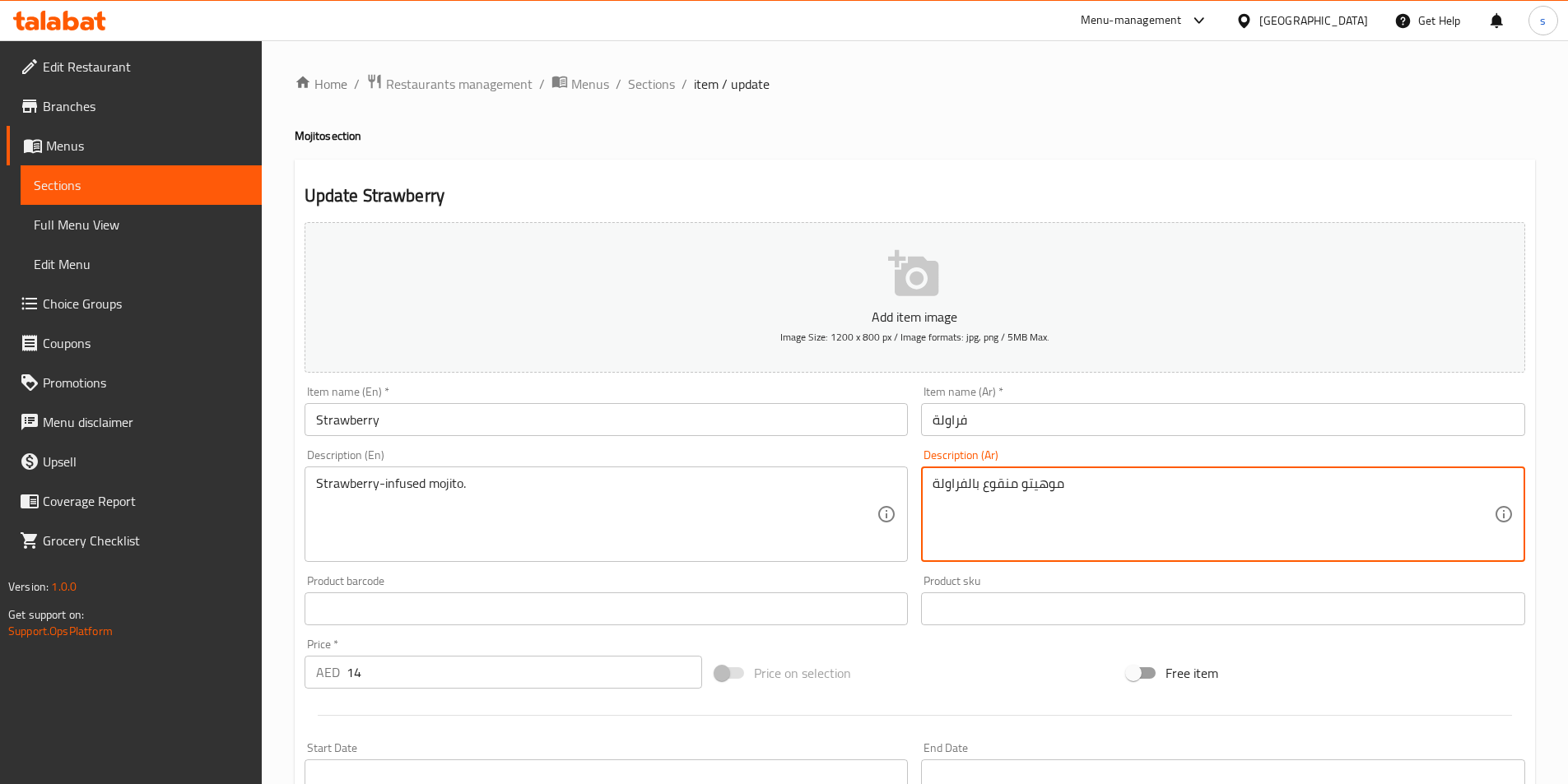
drag, startPoint x: 979, startPoint y: 484, endPoint x: 921, endPoint y: 484, distance: 58.0
click at [921, 484] on div "موهيتو منقوع بالفراولة Description (Ar)" at bounding box center [1223, 514] width 604 height 96
click at [932, 484] on div "موهيتو منقوع Description (Ar)" at bounding box center [1223, 514] width 604 height 96
click at [931, 483] on div "موهيتو منقوع Description (Ar)" at bounding box center [1223, 514] width 604 height 96
paste textarea "الفراولة"
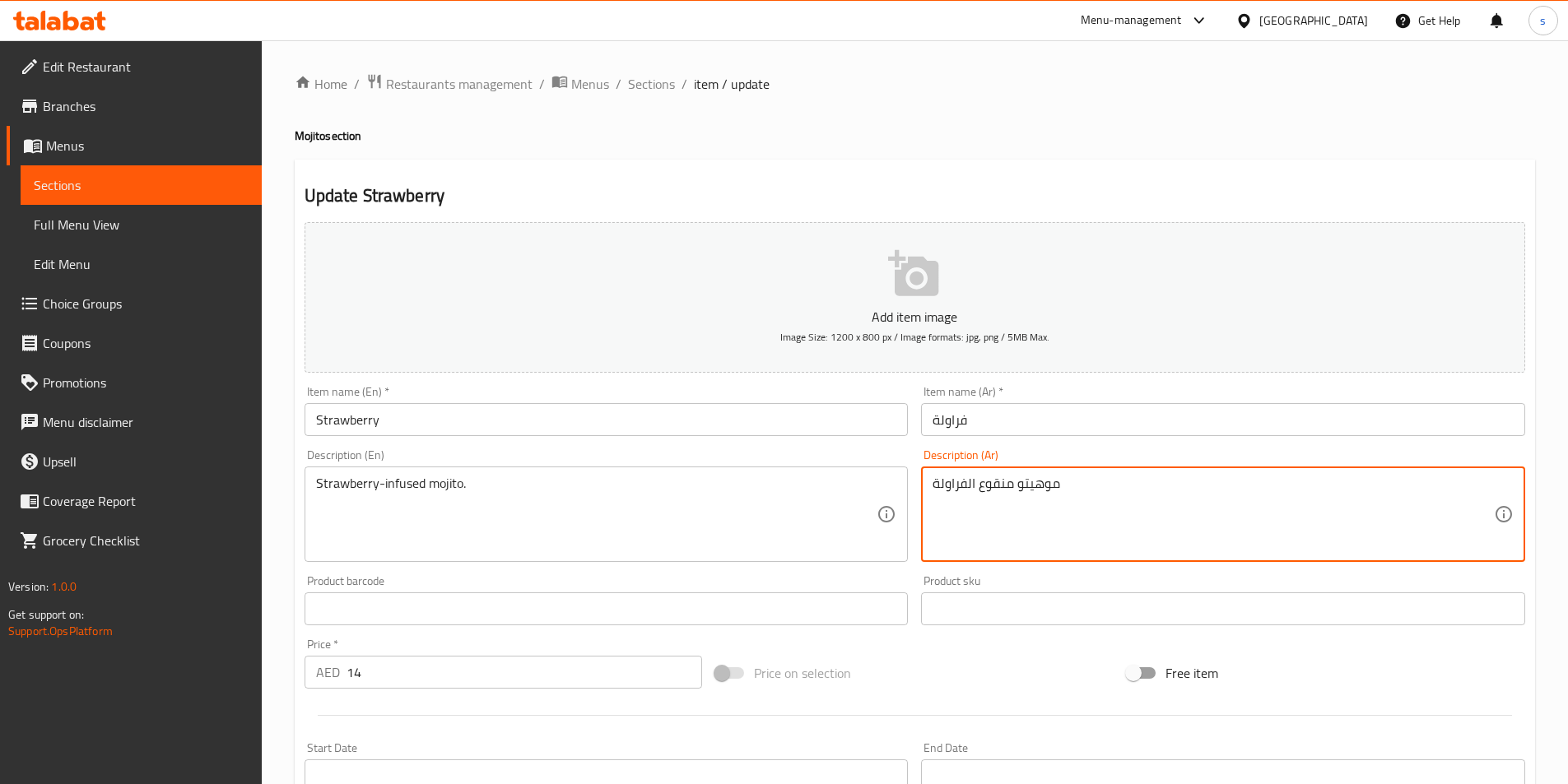
drag, startPoint x: 977, startPoint y: 487, endPoint x: 928, endPoint y: 482, distance: 49.3
click at [928, 482] on div "موهيتو منقوع الفراولة Description (Ar)" at bounding box center [1223, 514] width 604 height 96
click at [1034, 489] on textarea "موهيتو منقوع" at bounding box center [1214, 515] width 561 height 78
paste textarea "الفراولة"
click at [980, 482] on textarea "موهيتو منقوع الفراولة" at bounding box center [1214, 515] width 561 height 78
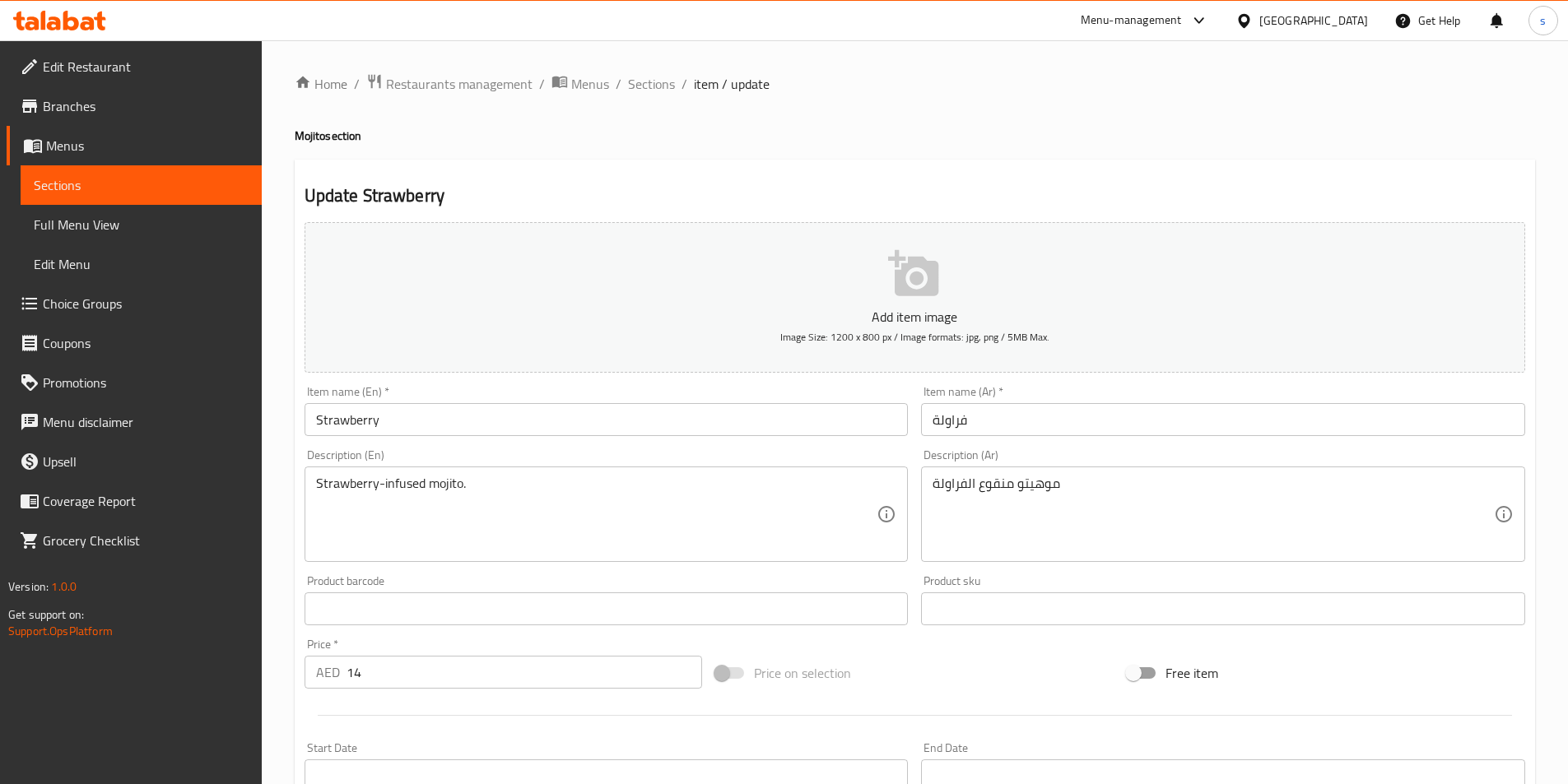
drag, startPoint x: 936, startPoint y: 486, endPoint x: 961, endPoint y: 484, distance: 25.1
click at [961, 484] on div "موهيتو منقوع الفراولة Description (Ar)" at bounding box center [1223, 514] width 604 height 96
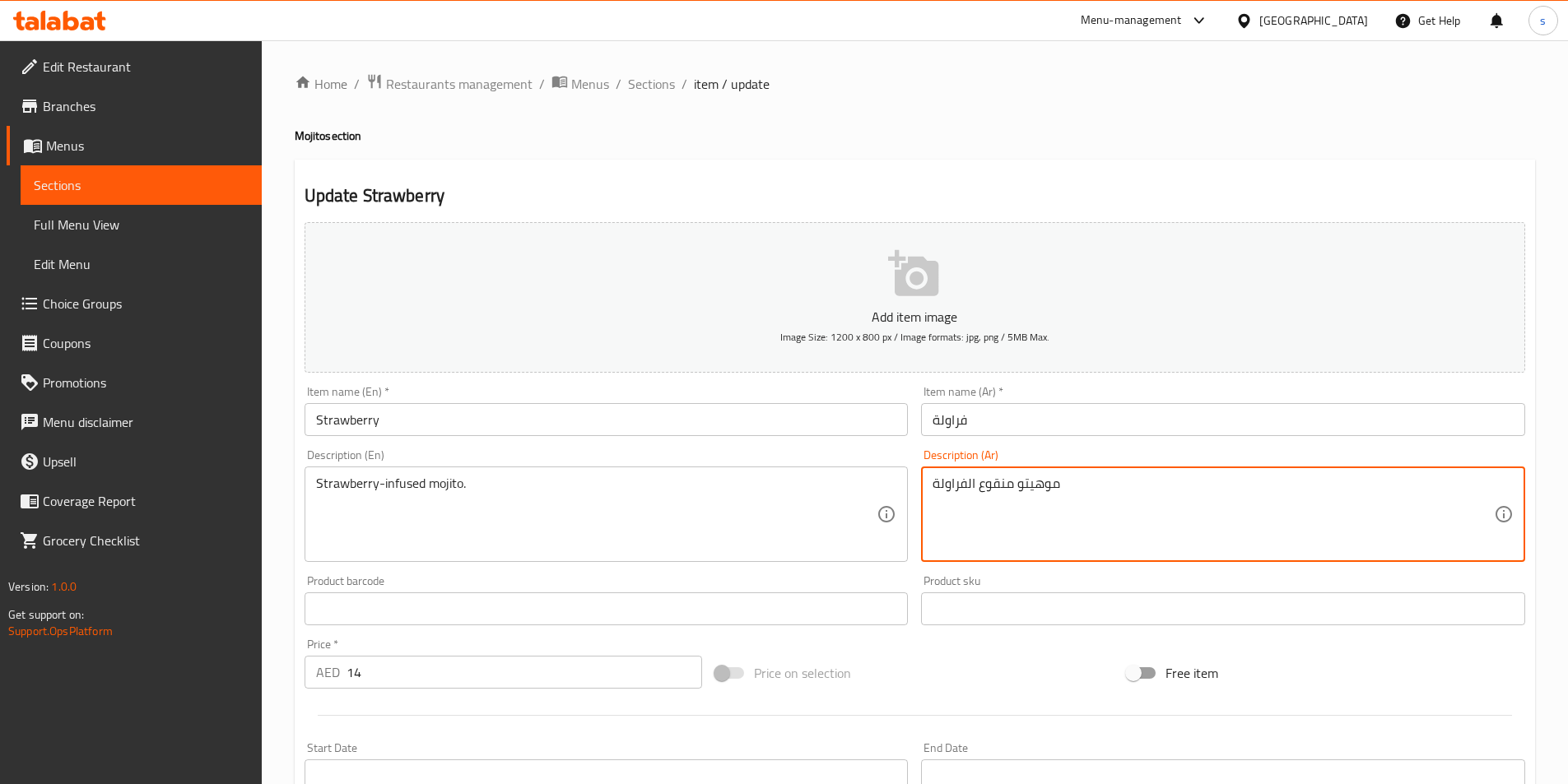
drag, startPoint x: 933, startPoint y: 481, endPoint x: 978, endPoint y: 482, distance: 45.0
click at [978, 482] on textarea "موهيتو منقوع الفراولة" at bounding box center [1214, 515] width 561 height 78
click at [936, 483] on textarea "موهيتو منقوع" at bounding box center [1214, 515] width 561 height 78
paste textarea "الفراولة"
drag, startPoint x: 975, startPoint y: 482, endPoint x: 1021, endPoint y: 487, distance: 46.3
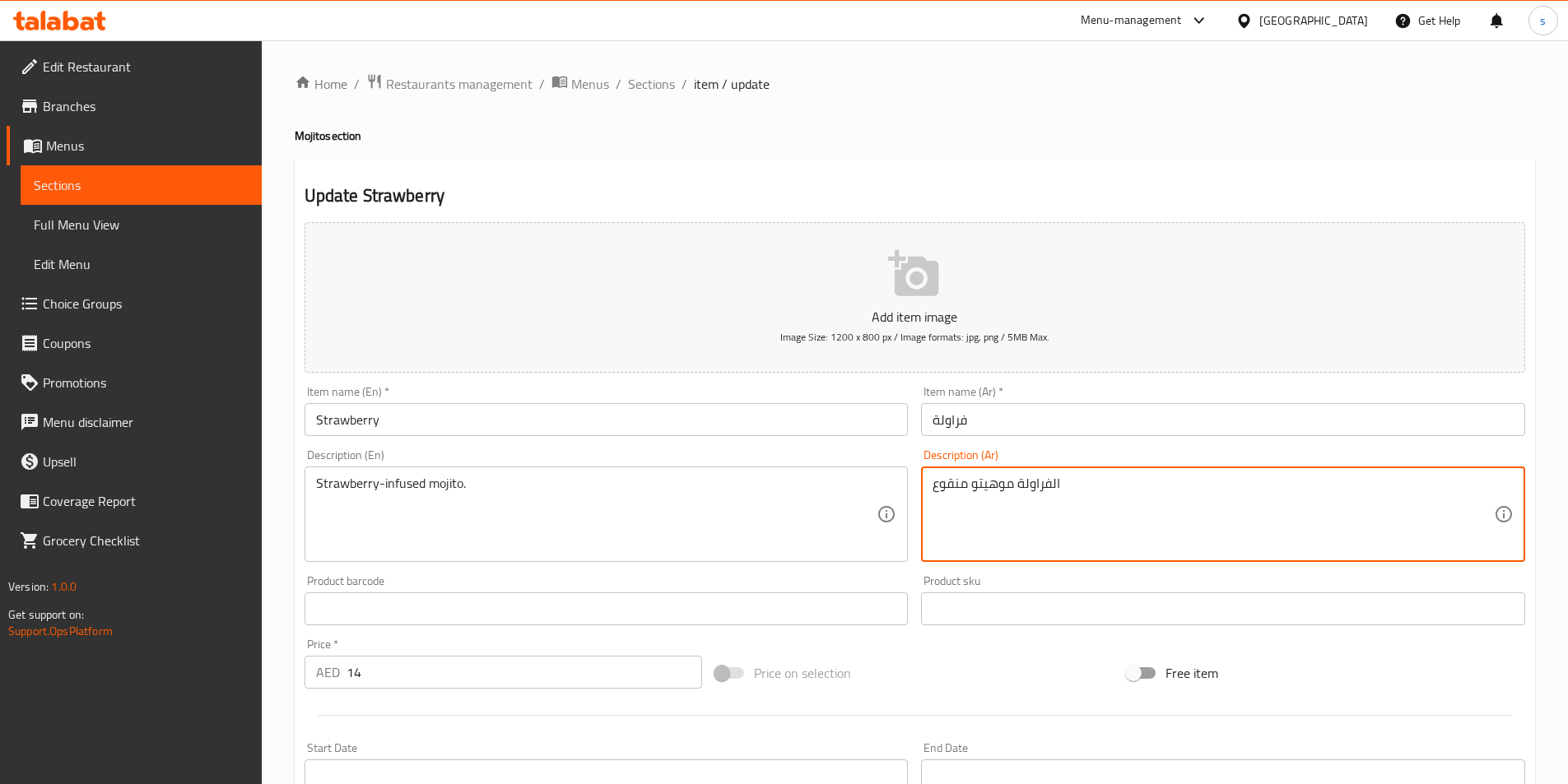
click at [1021, 487] on textarea "الفراولة موهيتو منقوع" at bounding box center [1214, 515] width 561 height 78
click at [935, 484] on textarea "الفراولة منقوع" at bounding box center [1214, 515] width 561 height 78
paste textarea "موهيتو"
drag, startPoint x: 1019, startPoint y: 482, endPoint x: 1063, endPoint y: 487, distance: 44.3
click at [1063, 487] on textarea "موهيتوالفراولة منقوع" at bounding box center [1214, 515] width 561 height 78
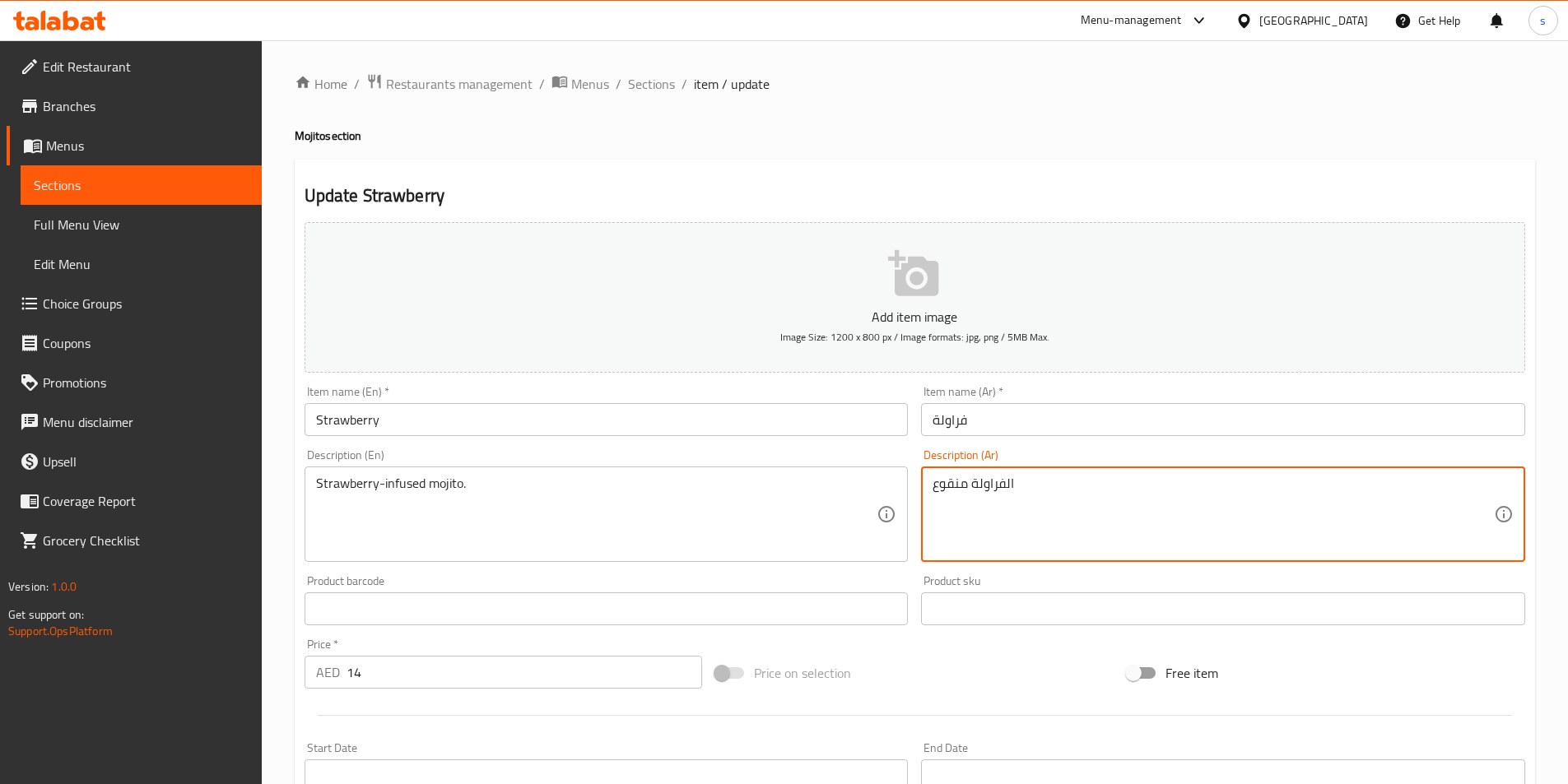
click at [1036, 482] on textarea "الفراولة منقوع" at bounding box center [1214, 515] width 561 height 78
paste textarea "موهيتو"
click at [977, 482] on textarea "الفراولة منقوع موهيتو" at bounding box center [1214, 515] width 561 height 78
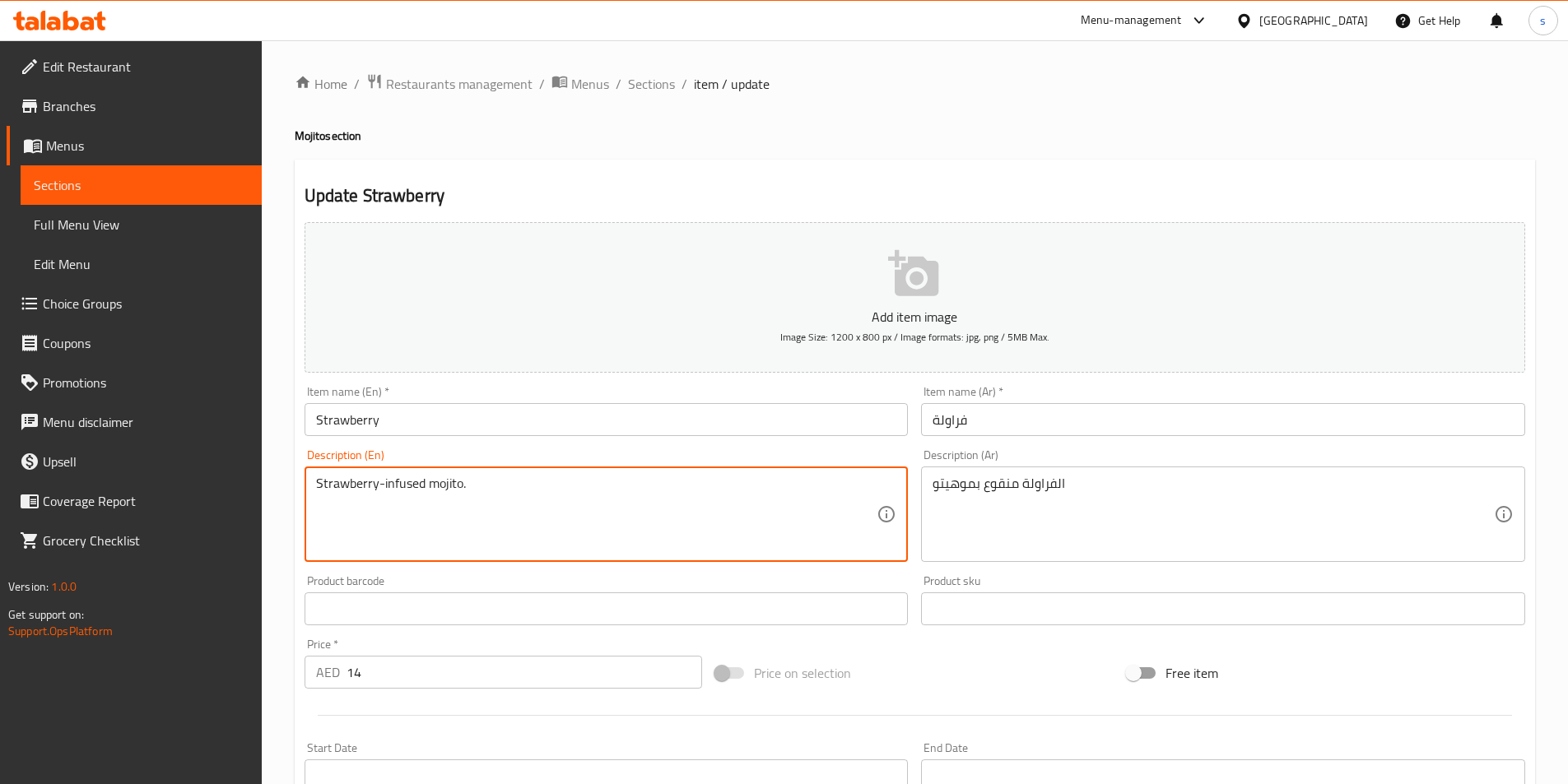
click at [397, 492] on textarea "Strawberry-infused mojito." at bounding box center [597, 515] width 561 height 78
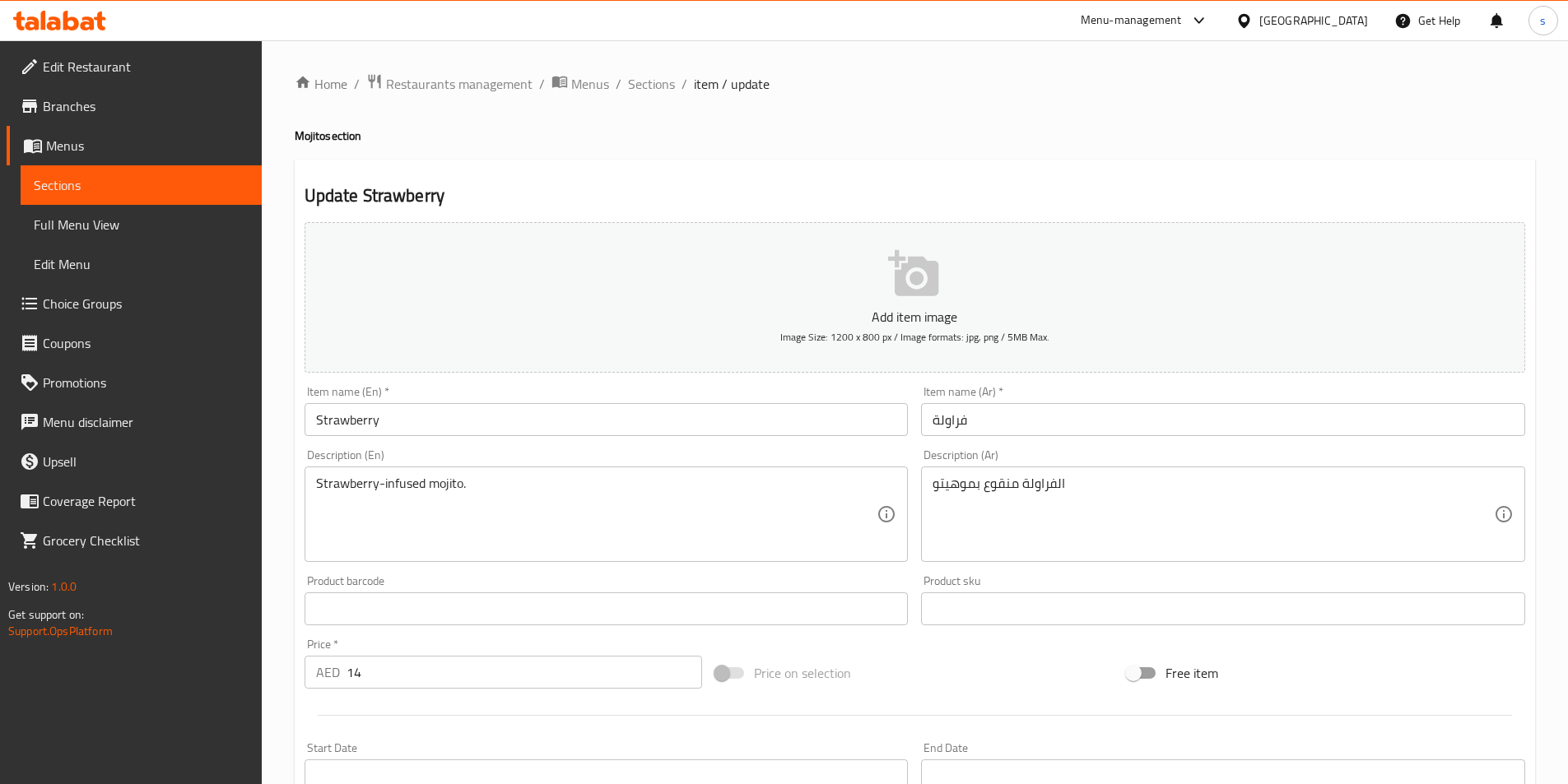
click at [476, 485] on textarea "Strawberry-infused mojito." at bounding box center [597, 515] width 561 height 78
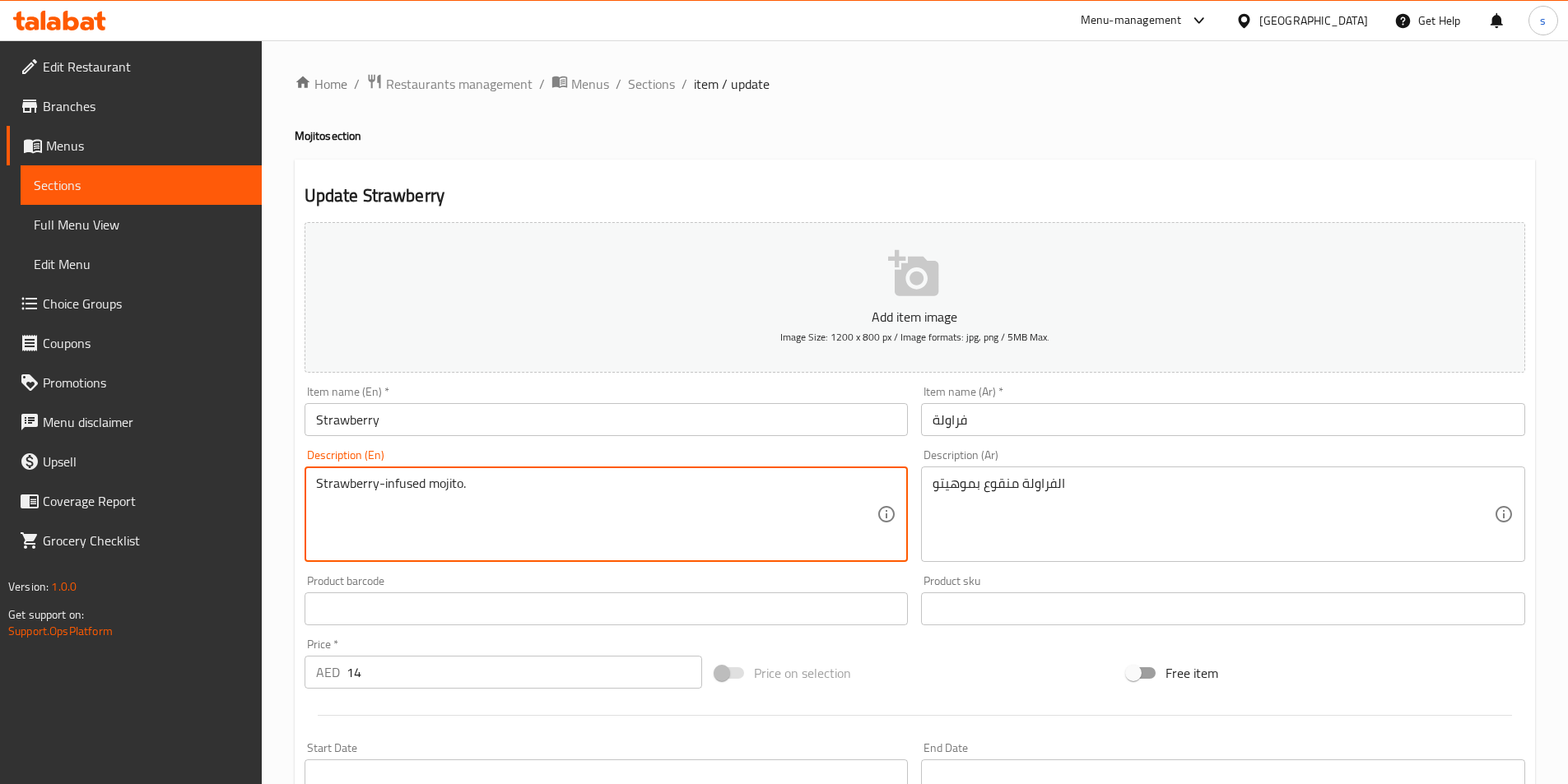
click at [476, 485] on textarea "Strawberry-infused mojito." at bounding box center [597, 515] width 561 height 78
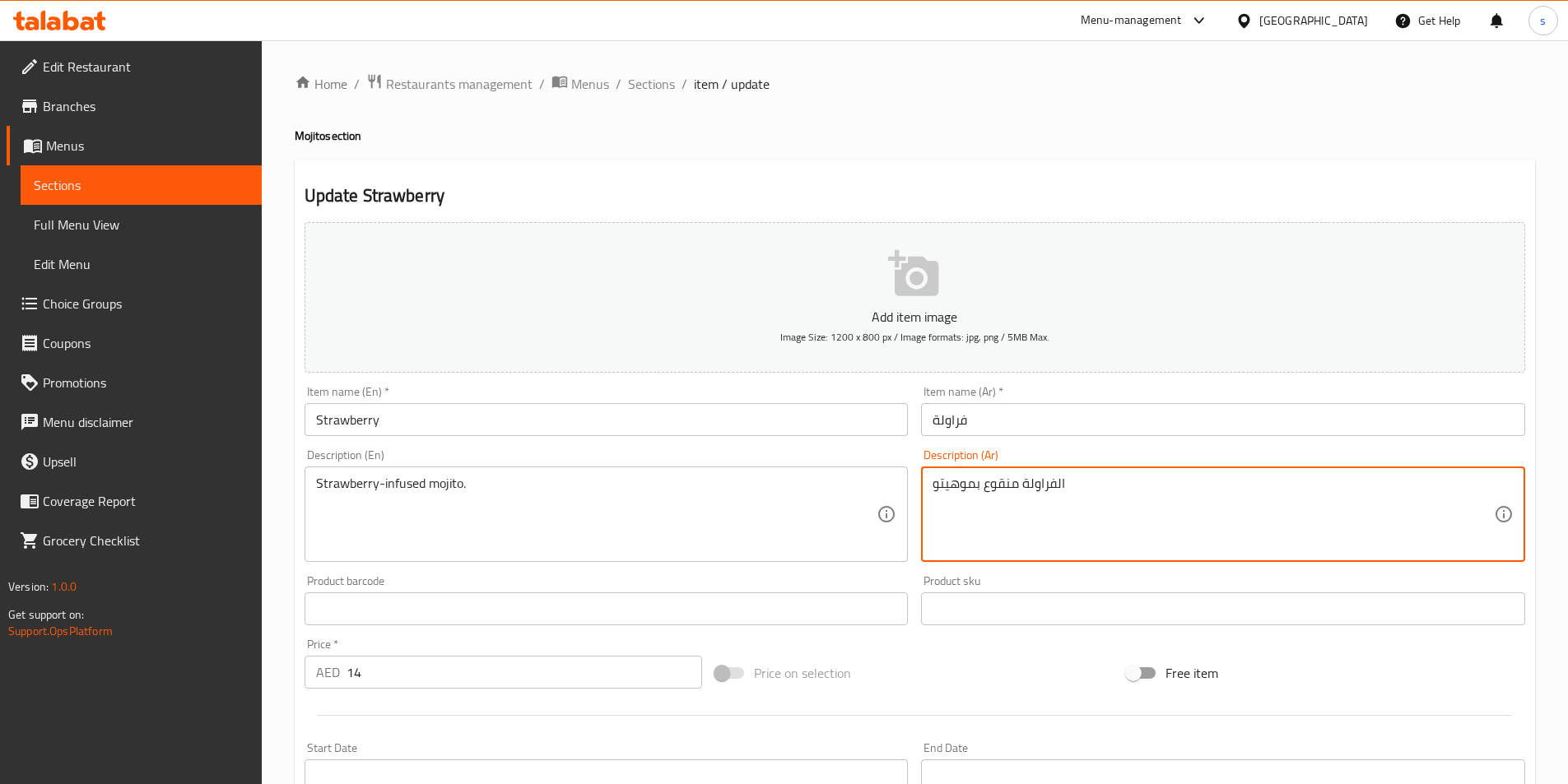
drag, startPoint x: 986, startPoint y: 484, endPoint x: 1018, endPoint y: 486, distance: 32.1
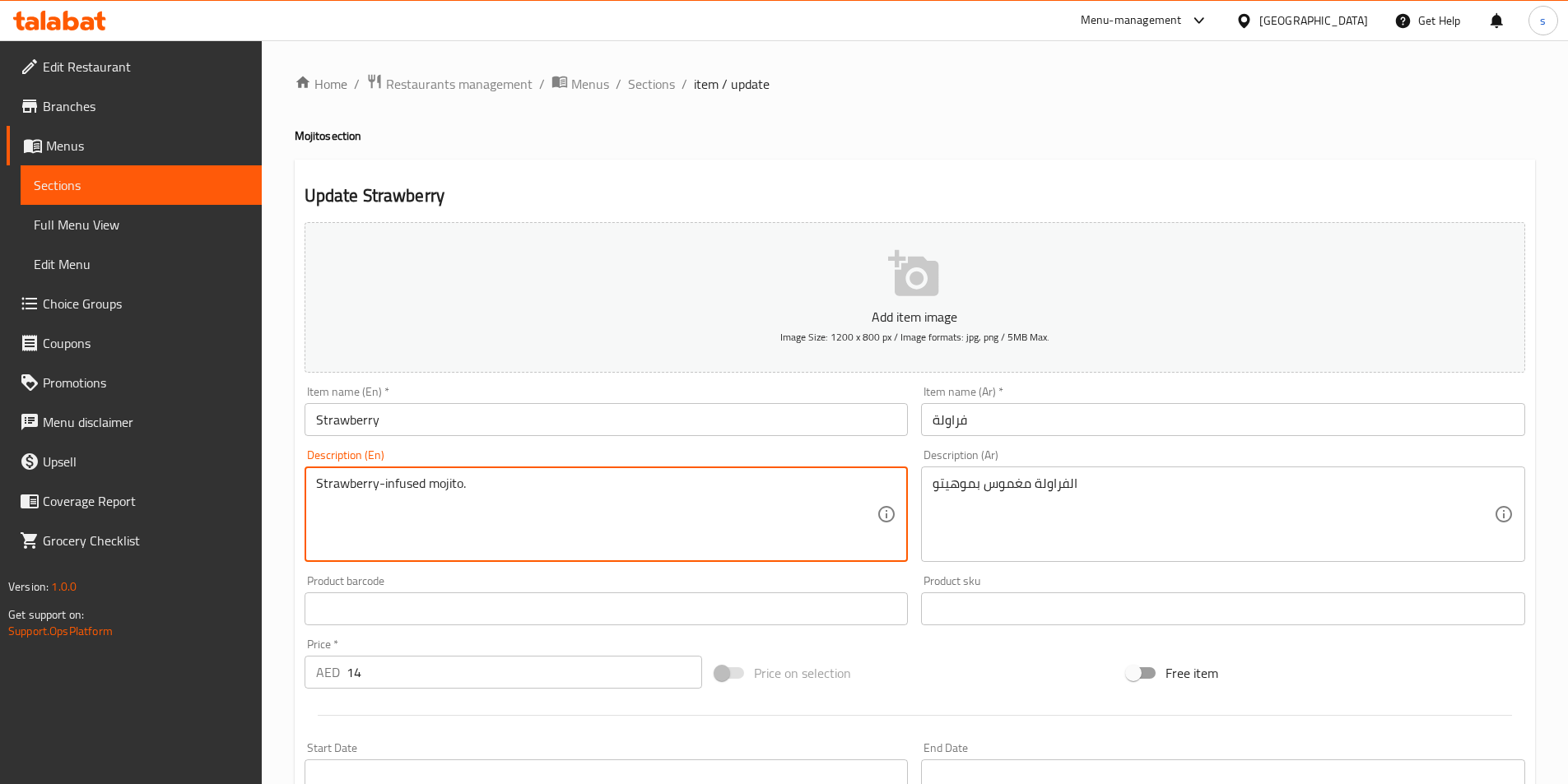
drag, startPoint x: 385, startPoint y: 485, endPoint x: 421, endPoint y: 482, distance: 36.1
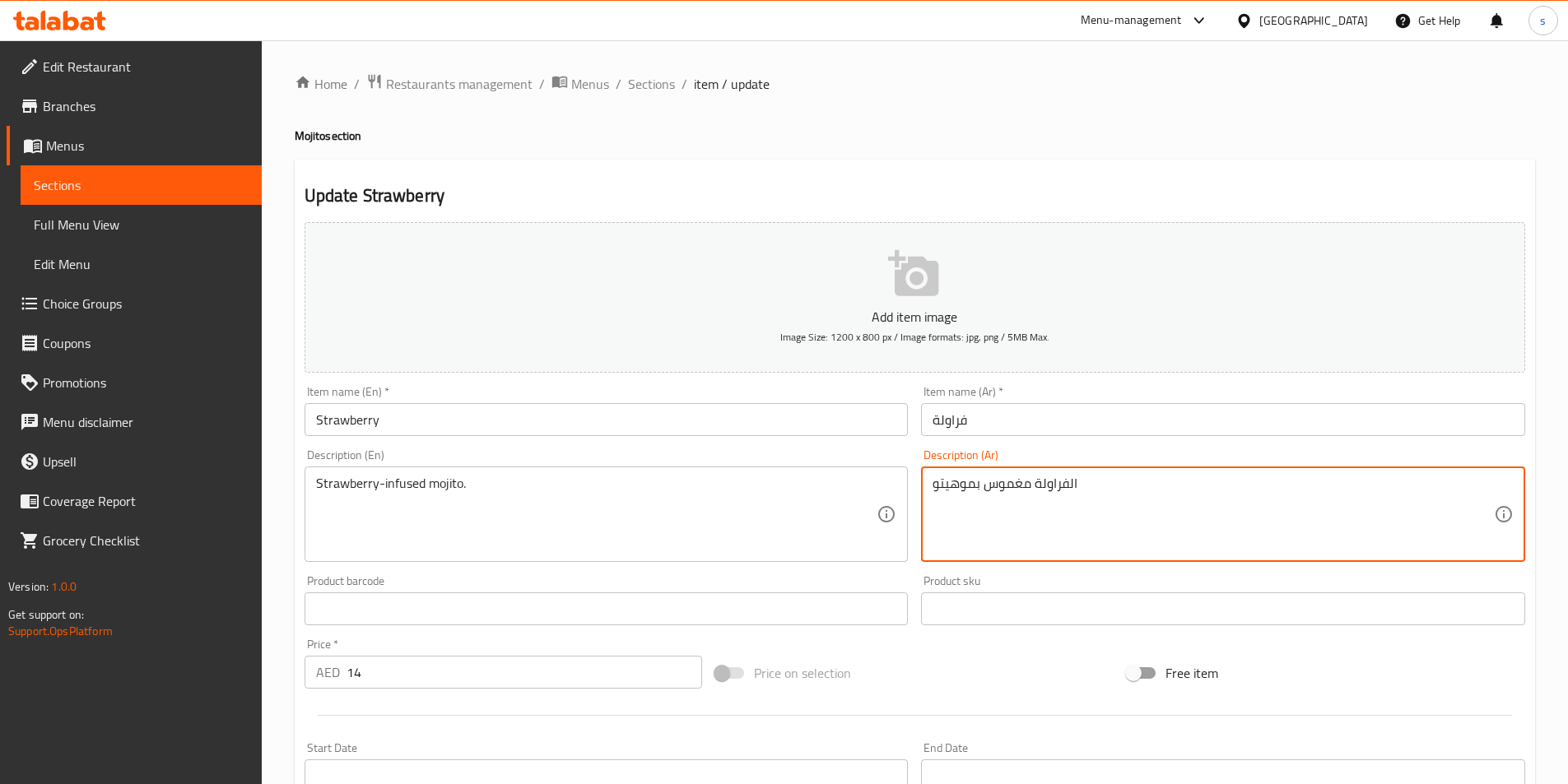
click at [1009, 491] on textarea "الفراولة مغموس بموهيتو" at bounding box center [1214, 515] width 561 height 78
paste textarea "نغمس"
click at [982, 482] on textarea "الفراولة منغمس بموهيتو" at bounding box center [1214, 515] width 561 height 78
drag, startPoint x: 1062, startPoint y: 493, endPoint x: 1130, endPoint y: 496, distance: 68.1
click at [1062, 493] on textarea "الفراولة منغمس بموهيتو" at bounding box center [1214, 515] width 561 height 78
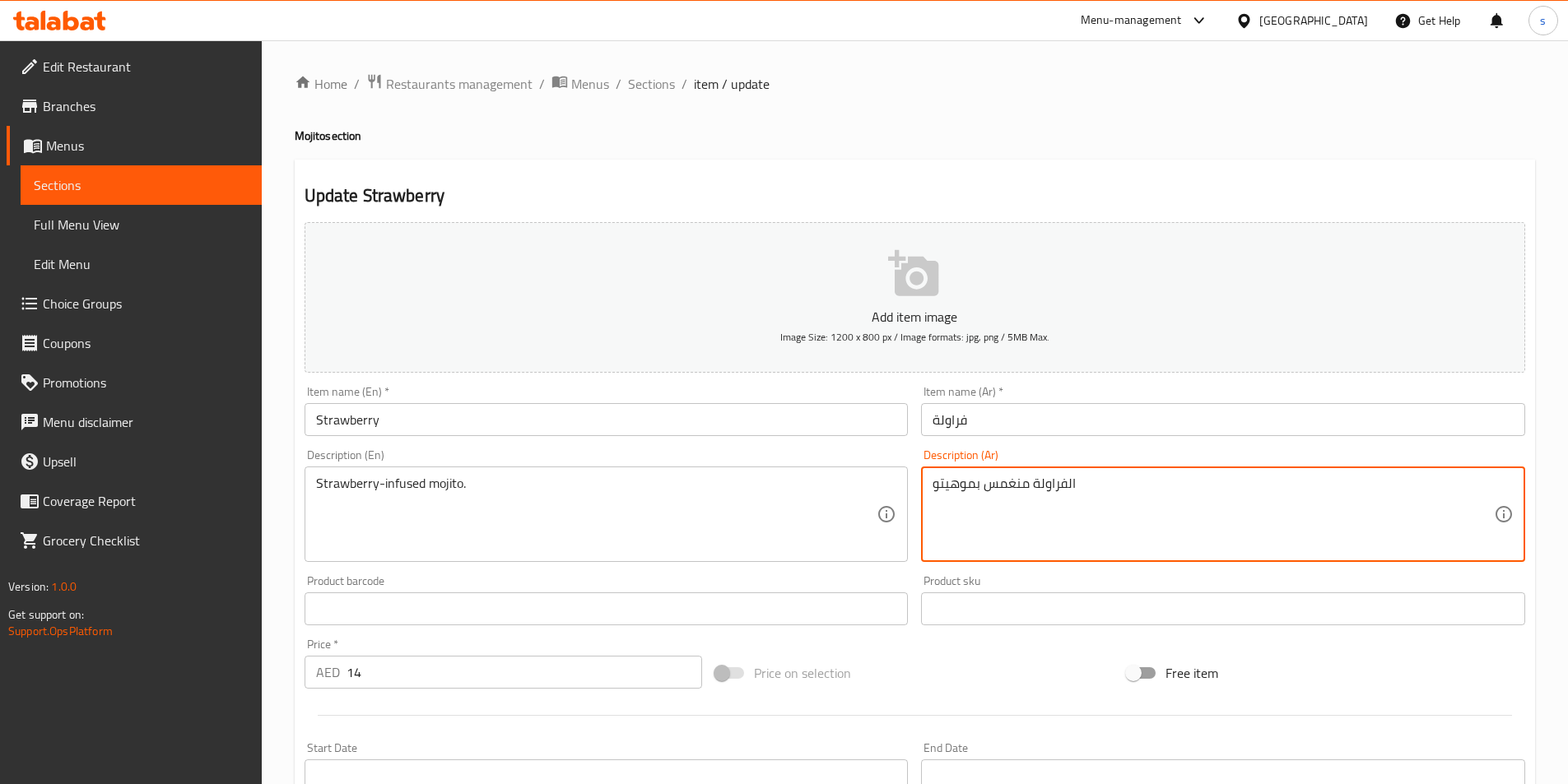
click at [1136, 488] on textarea "الفراولة منغمس بموهيتو" at bounding box center [1214, 515] width 561 height 78
click at [985, 490] on textarea "الفراولة منغمس بموهيتو" at bounding box center [1214, 515] width 561 height 78
drag, startPoint x: 936, startPoint y: 486, endPoint x: 977, endPoint y: 487, distance: 41.0
click at [977, 487] on textarea "الفراولة منغمس موهيتو" at bounding box center [1214, 515] width 561 height 78
click at [1053, 484] on textarea "الفراولة منغمس" at bounding box center [1214, 515] width 561 height 78
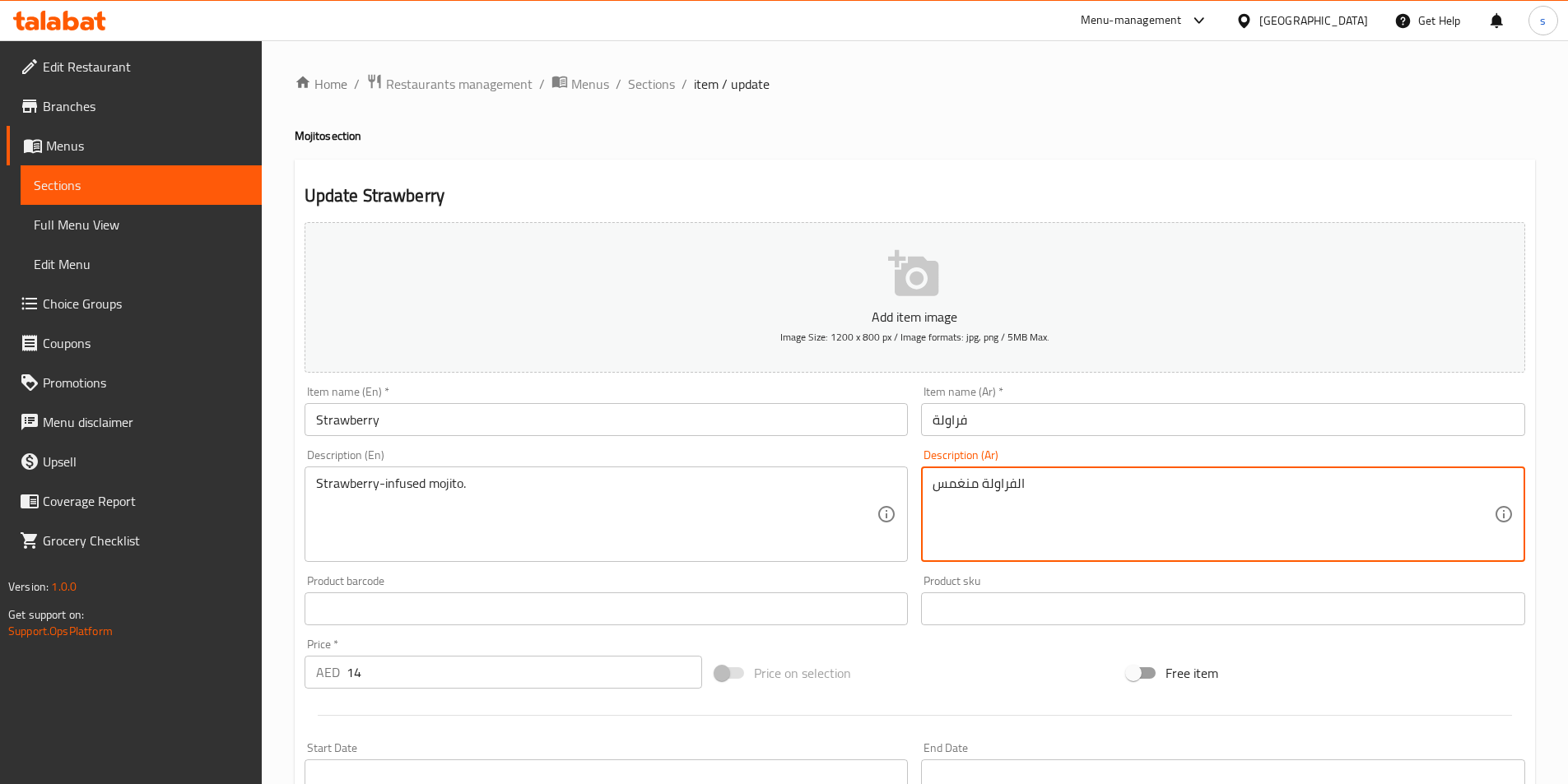
click at [1046, 488] on textarea "الفراولة منغمس" at bounding box center [1214, 515] width 561 height 78
paste textarea "موهيتو"
drag, startPoint x: 939, startPoint y: 483, endPoint x: 980, endPoint y: 483, distance: 41.0
click at [980, 483] on textarea "الفراولة منغمس موهيتو" at bounding box center [1214, 515] width 561 height 78
click at [1031, 488] on textarea "الفراولة منغمس" at bounding box center [1214, 515] width 561 height 78
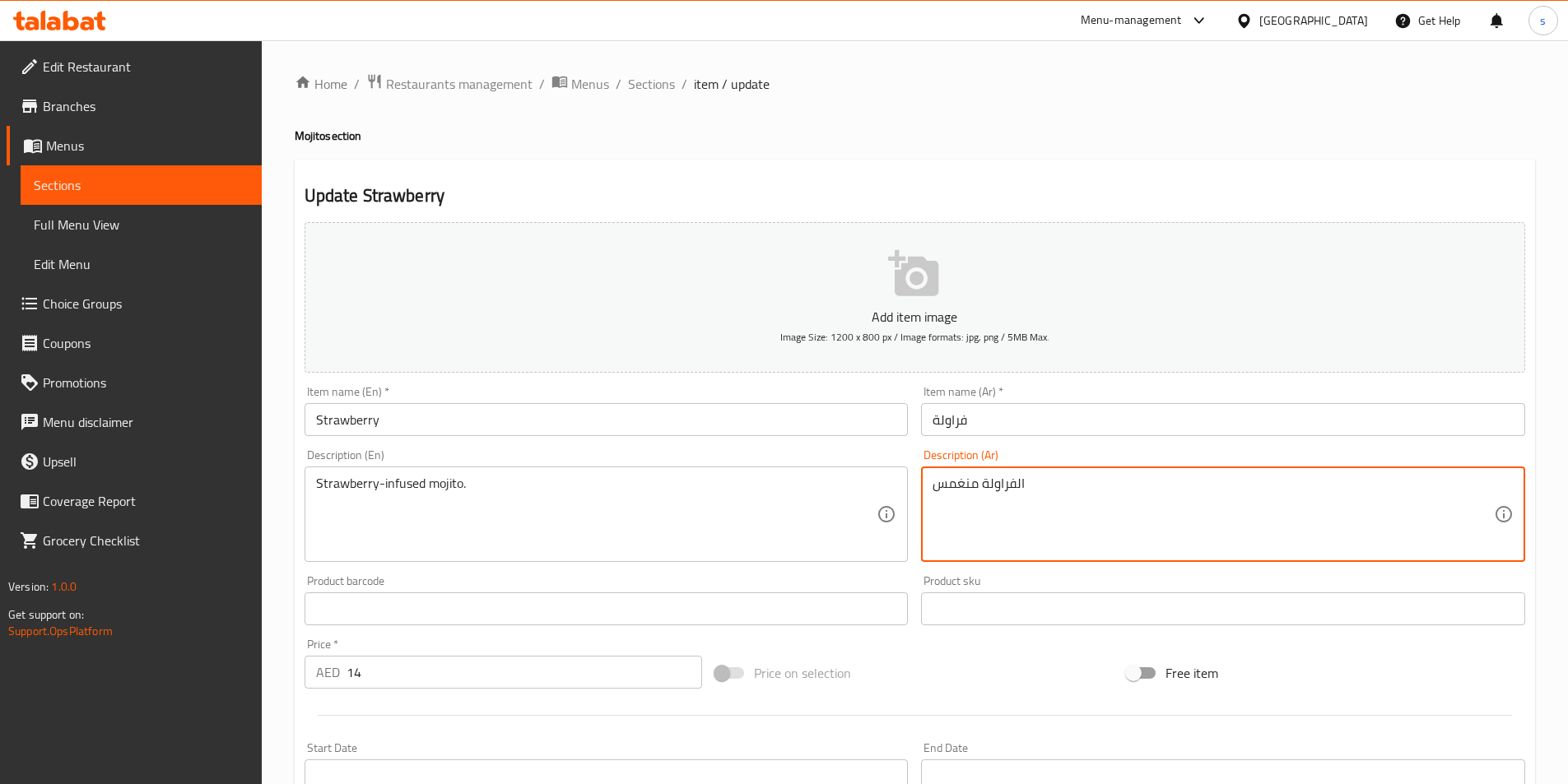
click at [1036, 487] on textarea "الفراولة منغمس" at bounding box center [1214, 515] width 561 height 78
paste textarea "موهيتو"
click at [935, 490] on textarea "الفراولة منغمس" at bounding box center [1214, 515] width 561 height 78
paste textarea "موهيتو"
drag, startPoint x: 934, startPoint y: 487, endPoint x: 957, endPoint y: 485, distance: 23.1
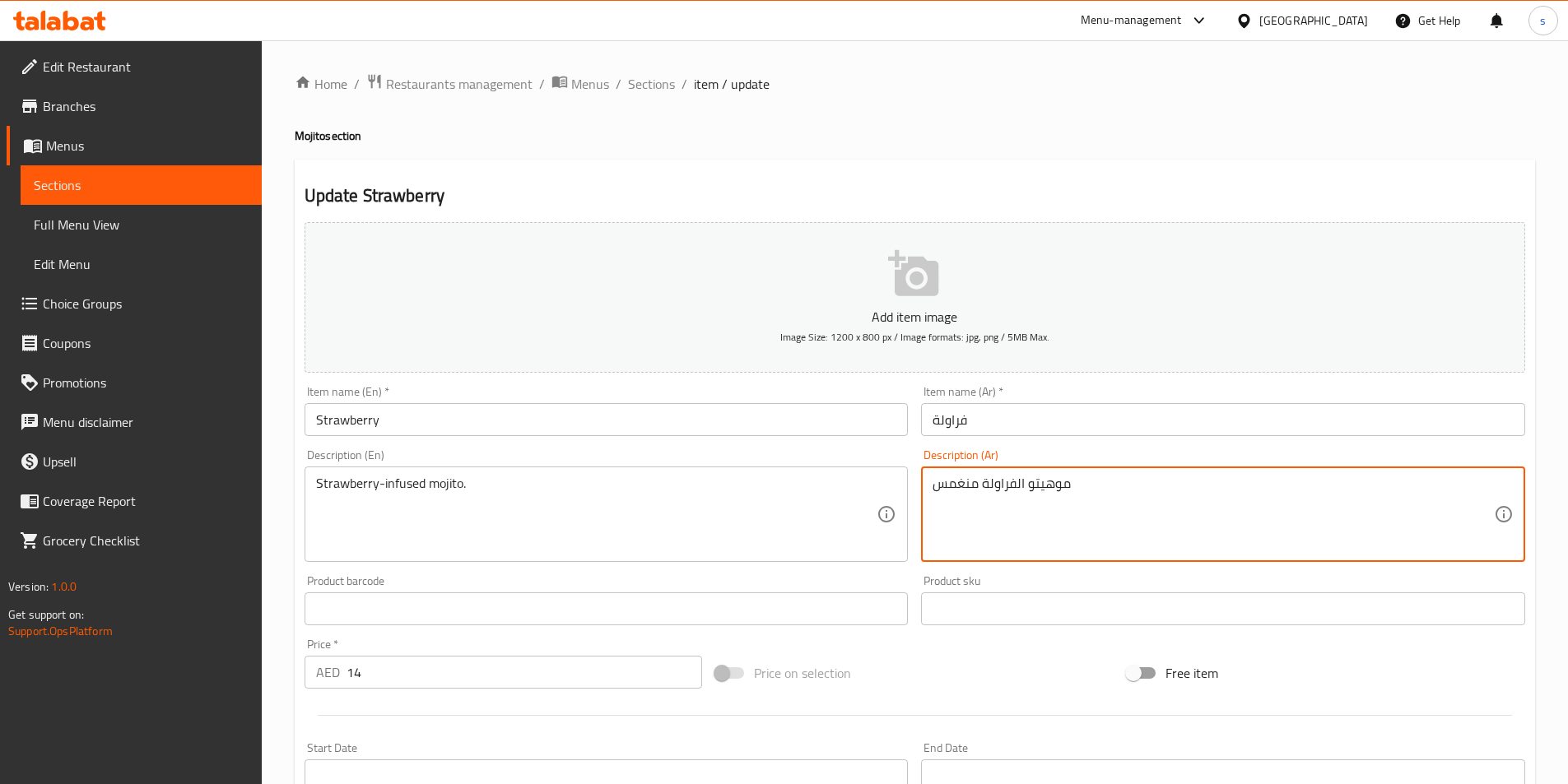
click at [957, 485] on textarea "موهيتو الفراولة منغمس" at bounding box center [1214, 515] width 561 height 78
drag, startPoint x: 933, startPoint y: 483, endPoint x: 966, endPoint y: 483, distance: 33.0
click at [966, 483] on textarea "موهيتو الفراولة منغمس" at bounding box center [1214, 515] width 561 height 78
drag, startPoint x: 966, startPoint y: 484, endPoint x: 937, endPoint y: 492, distance: 30.1
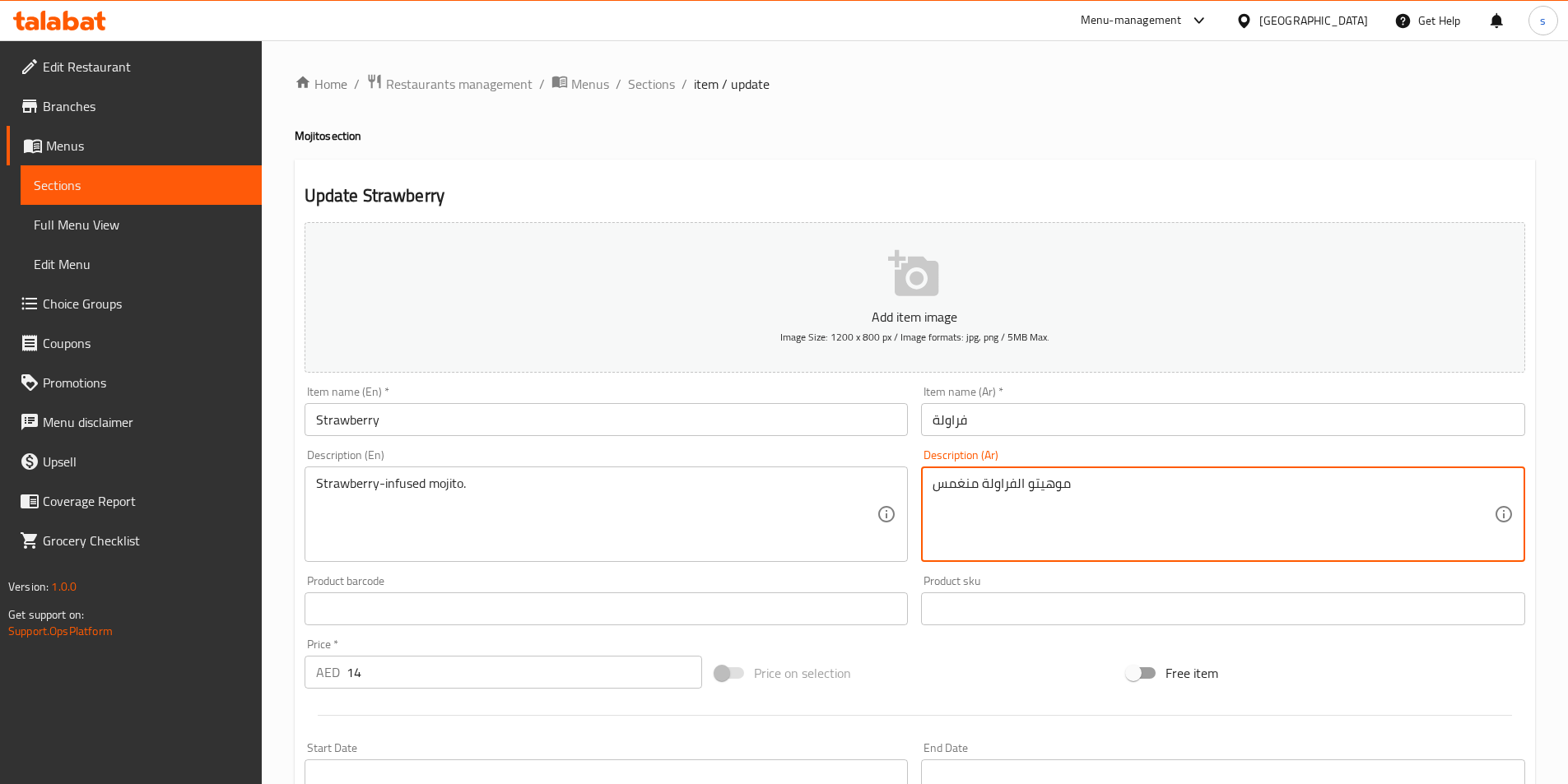
click at [966, 485] on textarea "موهيتو الفراولة منغمس" at bounding box center [1214, 515] width 561 height 78
click at [922, 491] on div "موهيتو الفراولة منغمس Description (Ar)" at bounding box center [1223, 514] width 604 height 96
click at [945, 487] on textarea "موهيتو الفراولة منغمس" at bounding box center [1214, 515] width 561 height 78
drag, startPoint x: 933, startPoint y: 485, endPoint x: 1006, endPoint y: 482, distance: 73.1
click at [972, 484] on textarea "موهيتو الفراولة منغمس" at bounding box center [1214, 515] width 561 height 78
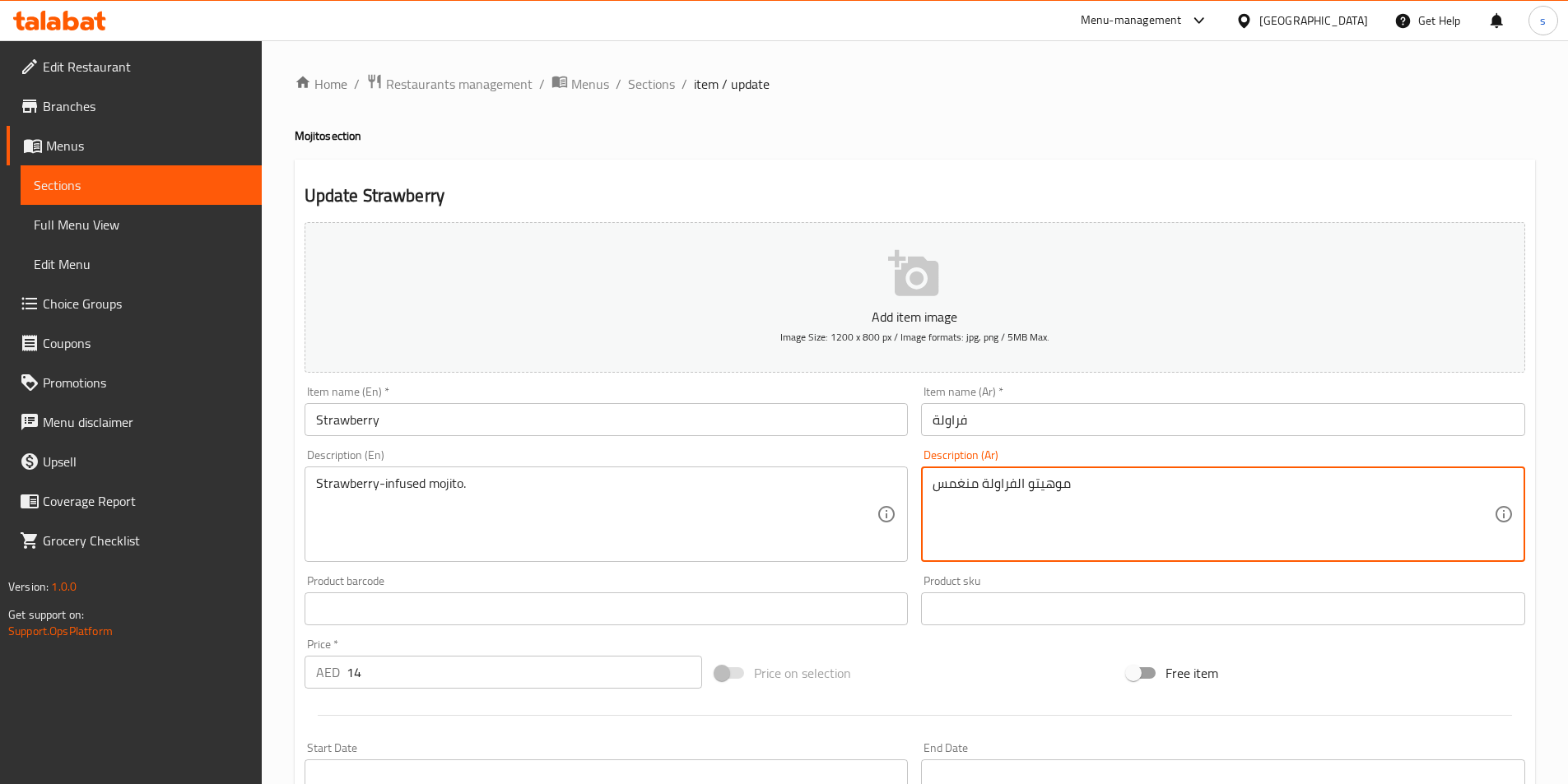
click at [1006, 482] on textarea "موهيتو الفراولة منغمس" at bounding box center [1214, 515] width 561 height 78
drag, startPoint x: 980, startPoint y: 484, endPoint x: 940, endPoint y: 487, distance: 40.1
click at [940, 487] on textarea "موهيتو الفراولة منغمس" at bounding box center [1214, 515] width 561 height 78
click at [978, 482] on textarea "موهيتو الفراولة" at bounding box center [1214, 515] width 561 height 78
paste textarea "منغمس"
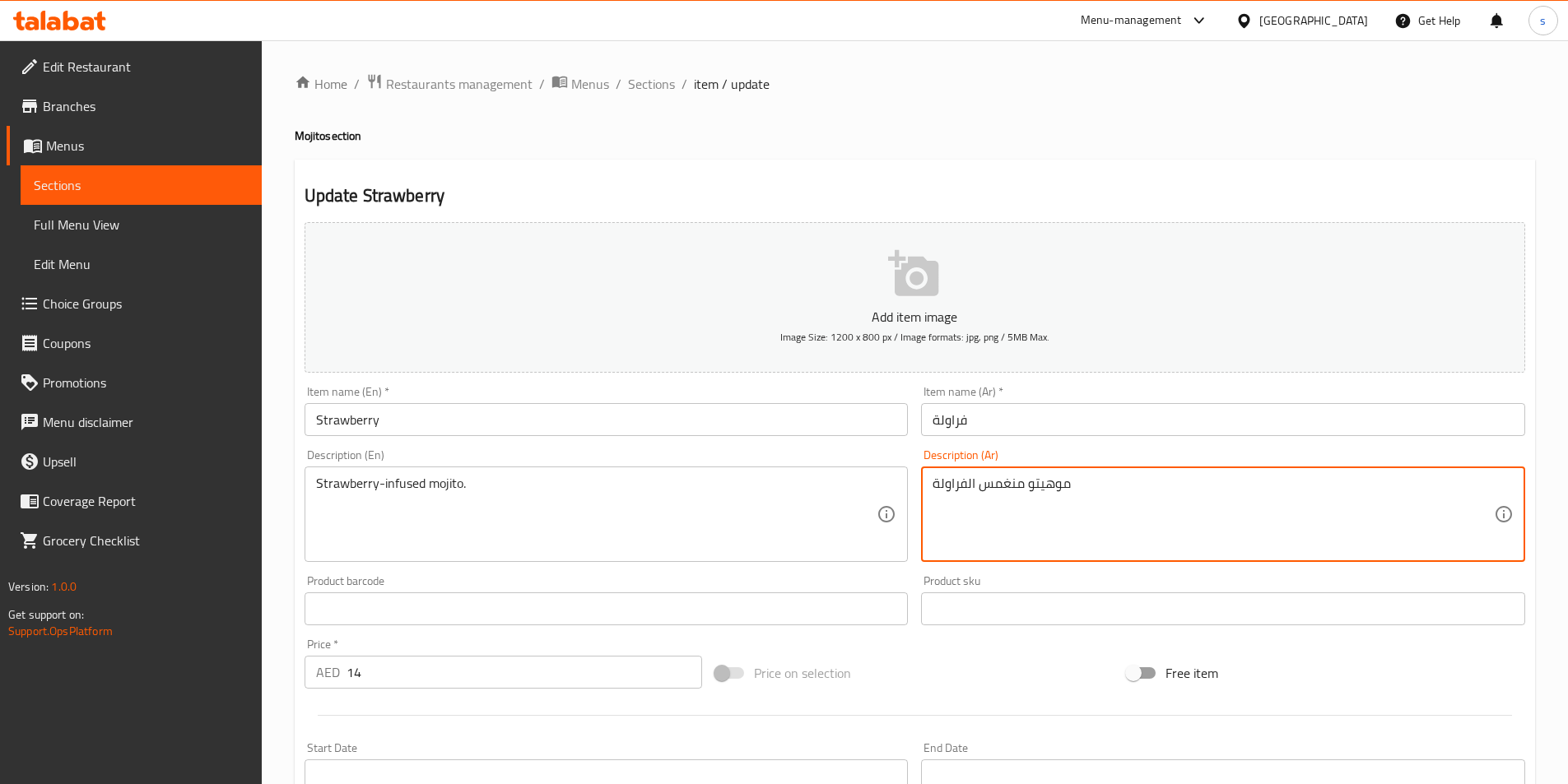
click at [1086, 484] on textarea "موهيتو منغمس الفراولة" at bounding box center [1214, 515] width 561 height 78
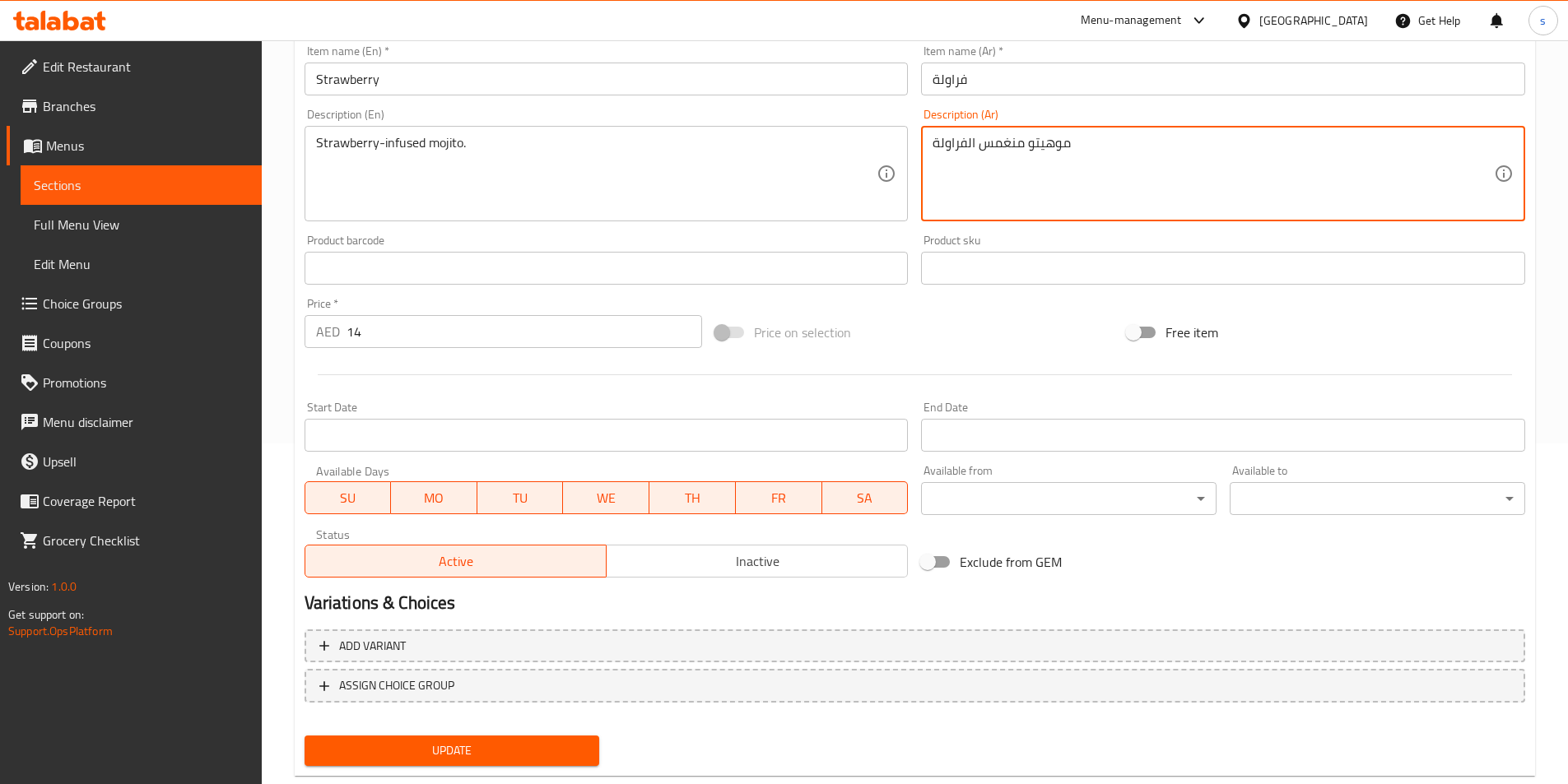
scroll to position [378, 0]
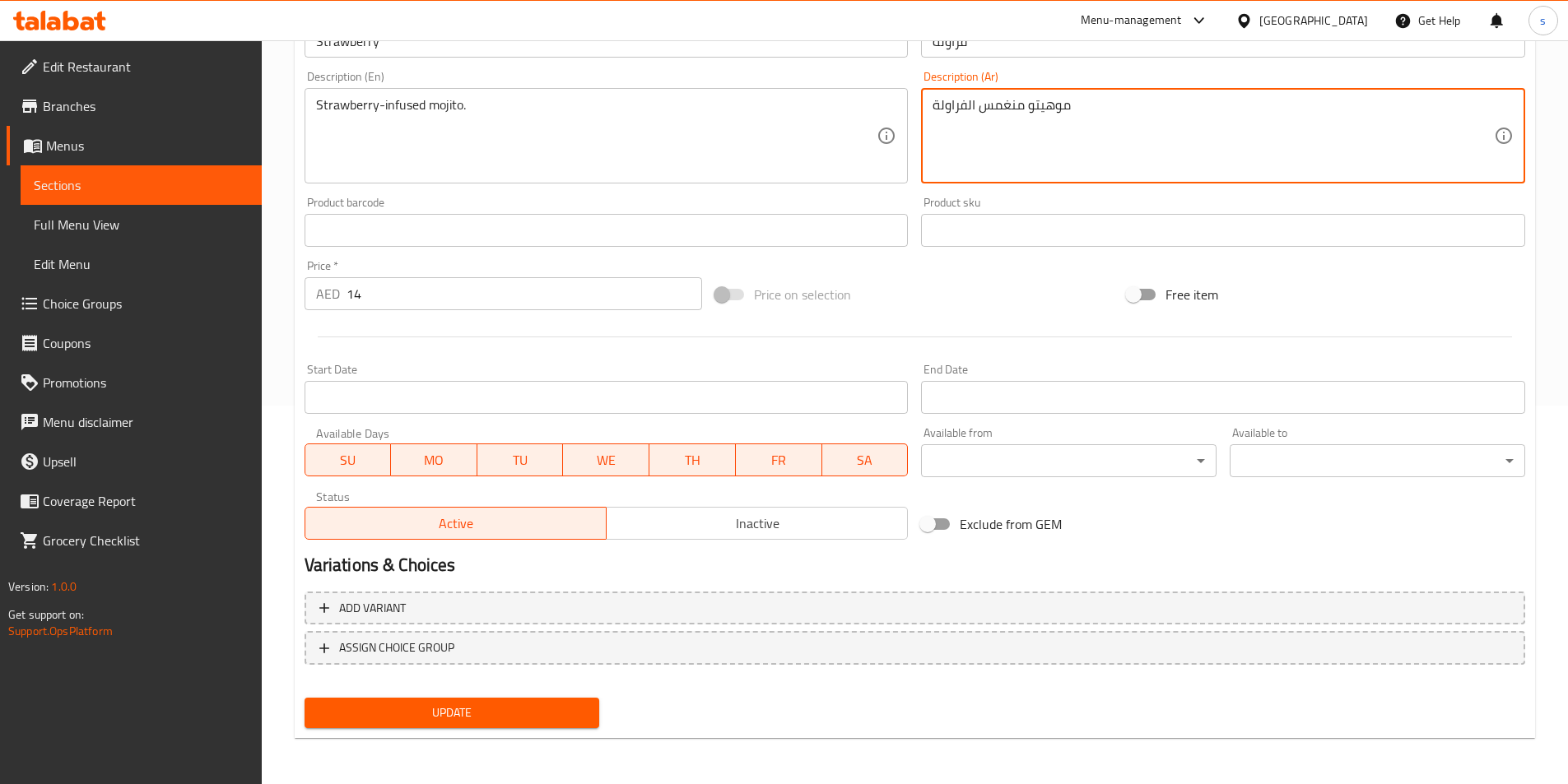
type textarea "موهيتو منغمس الفراولة"
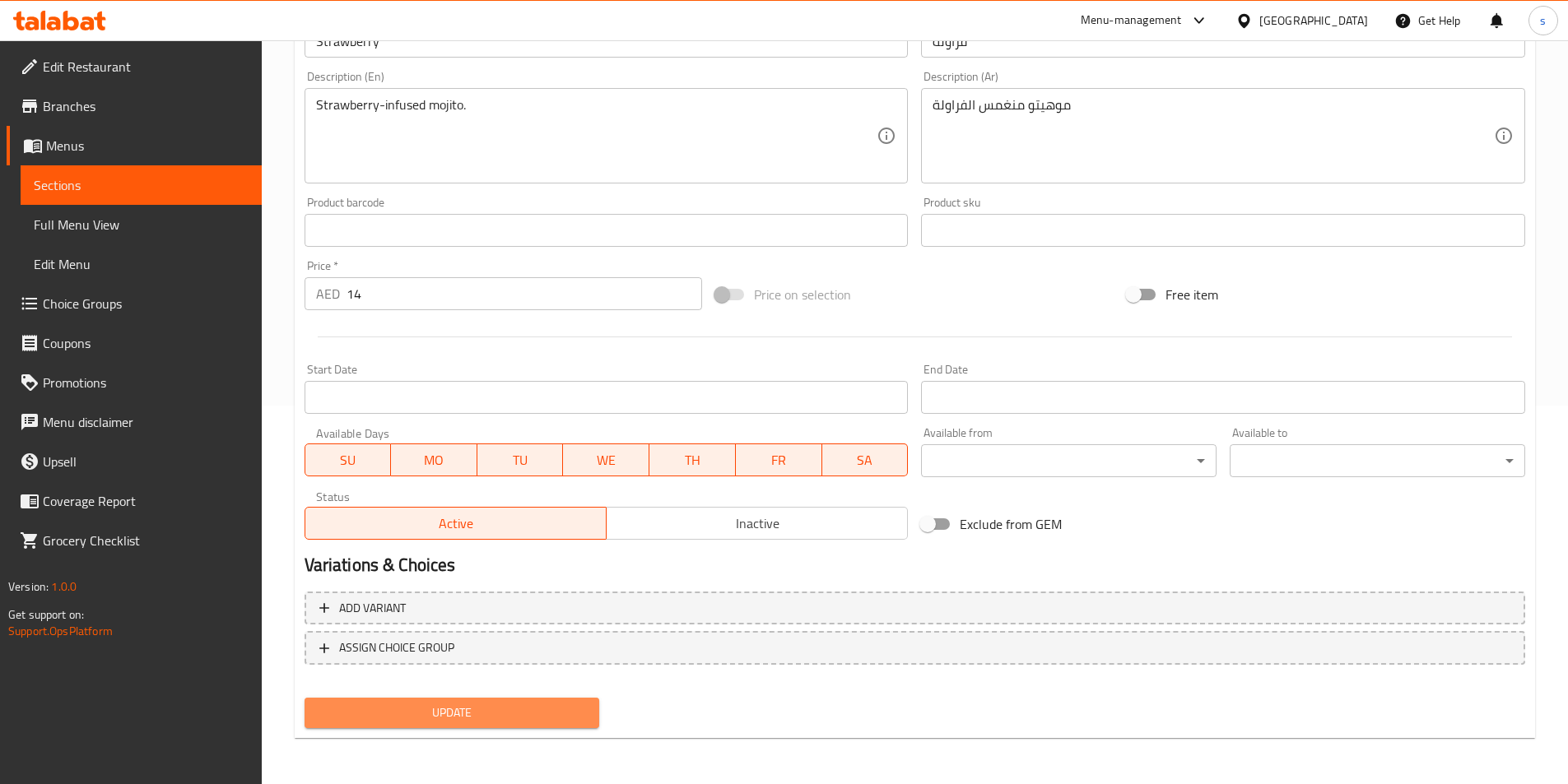
click at [534, 711] on span "Update" at bounding box center [452, 712] width 269 height 20
click at [489, 708] on span "Update" at bounding box center [452, 712] width 269 height 20
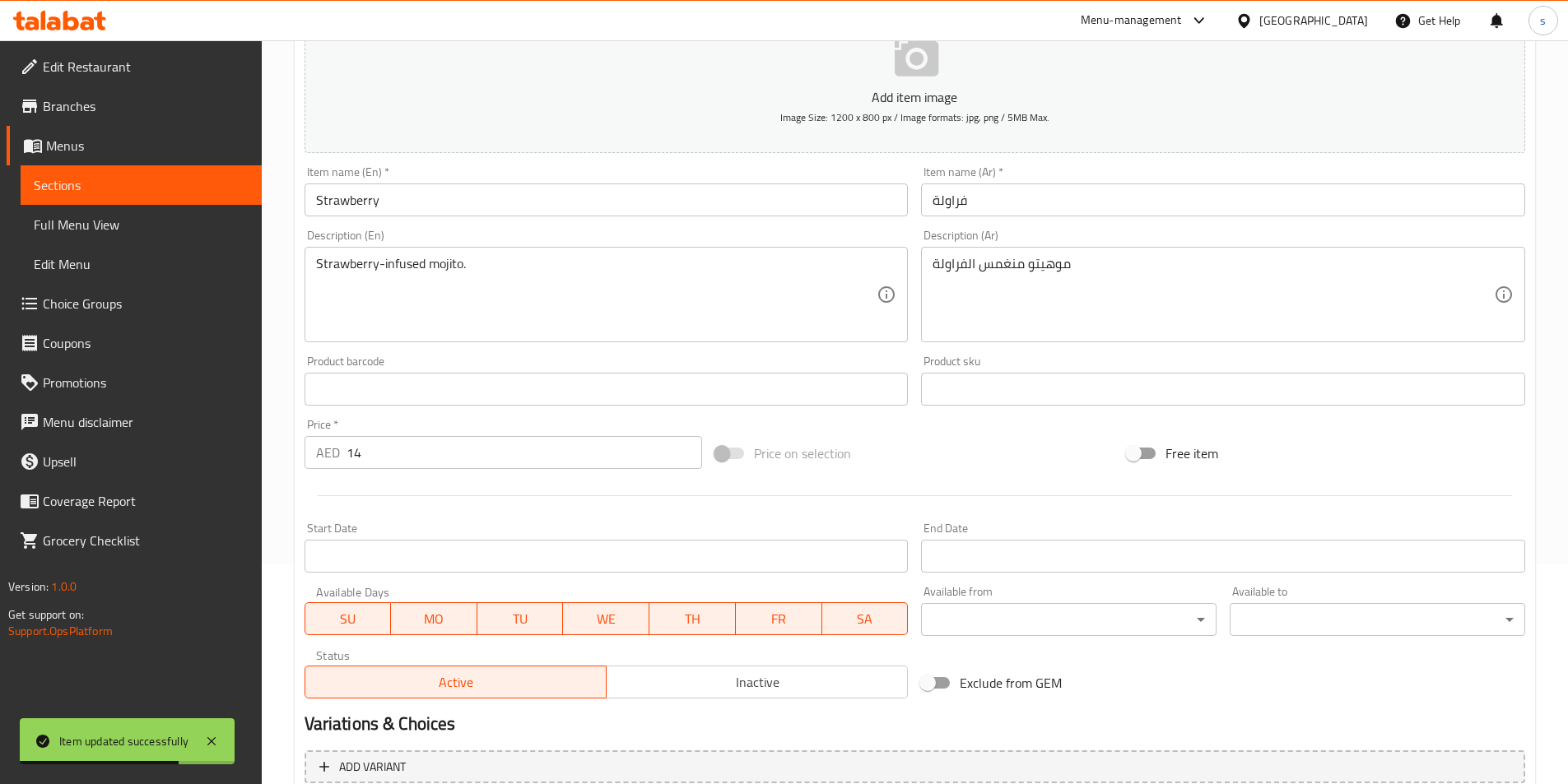
scroll to position [0, 0]
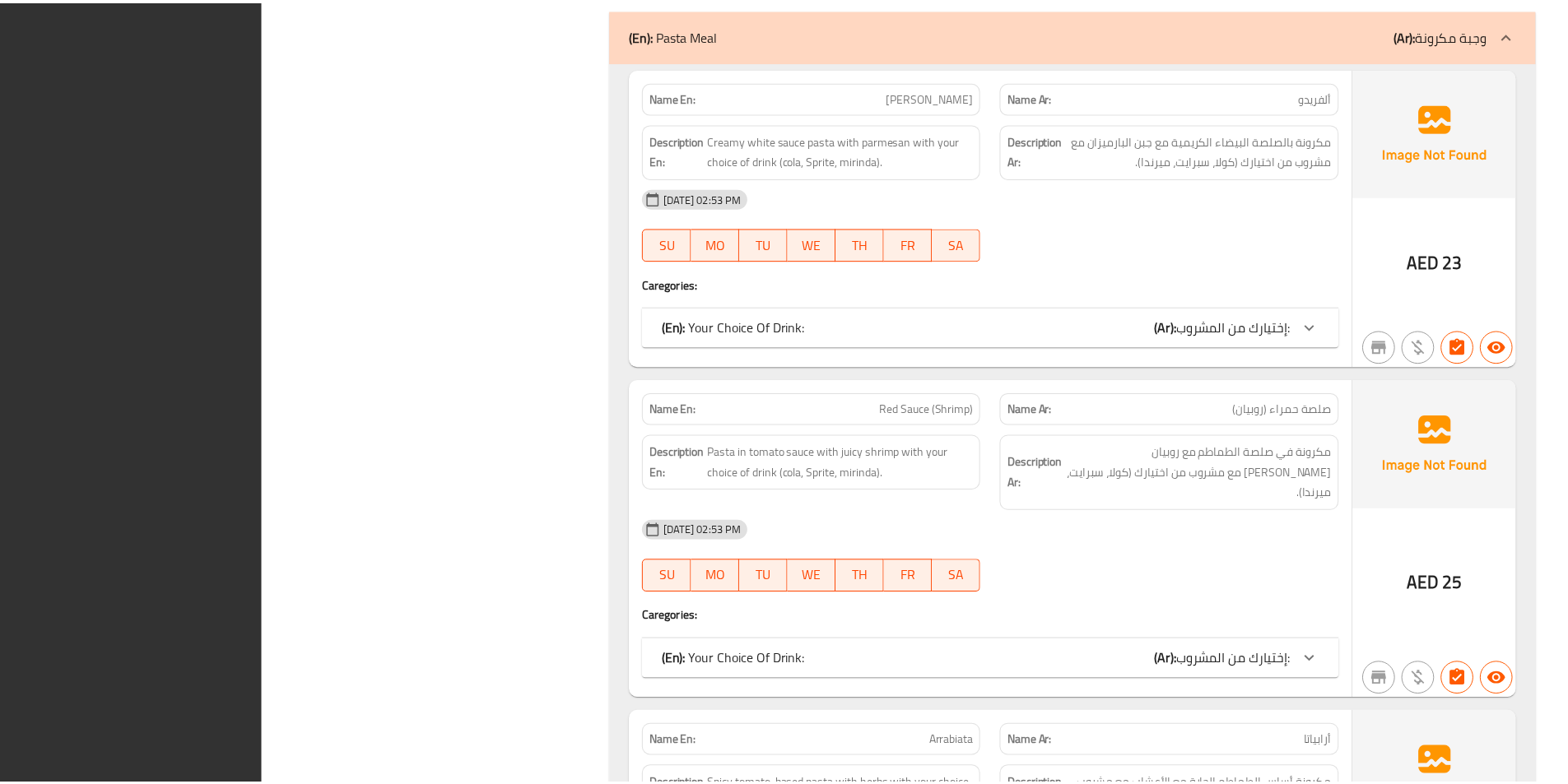
scroll to position [3366, 0]
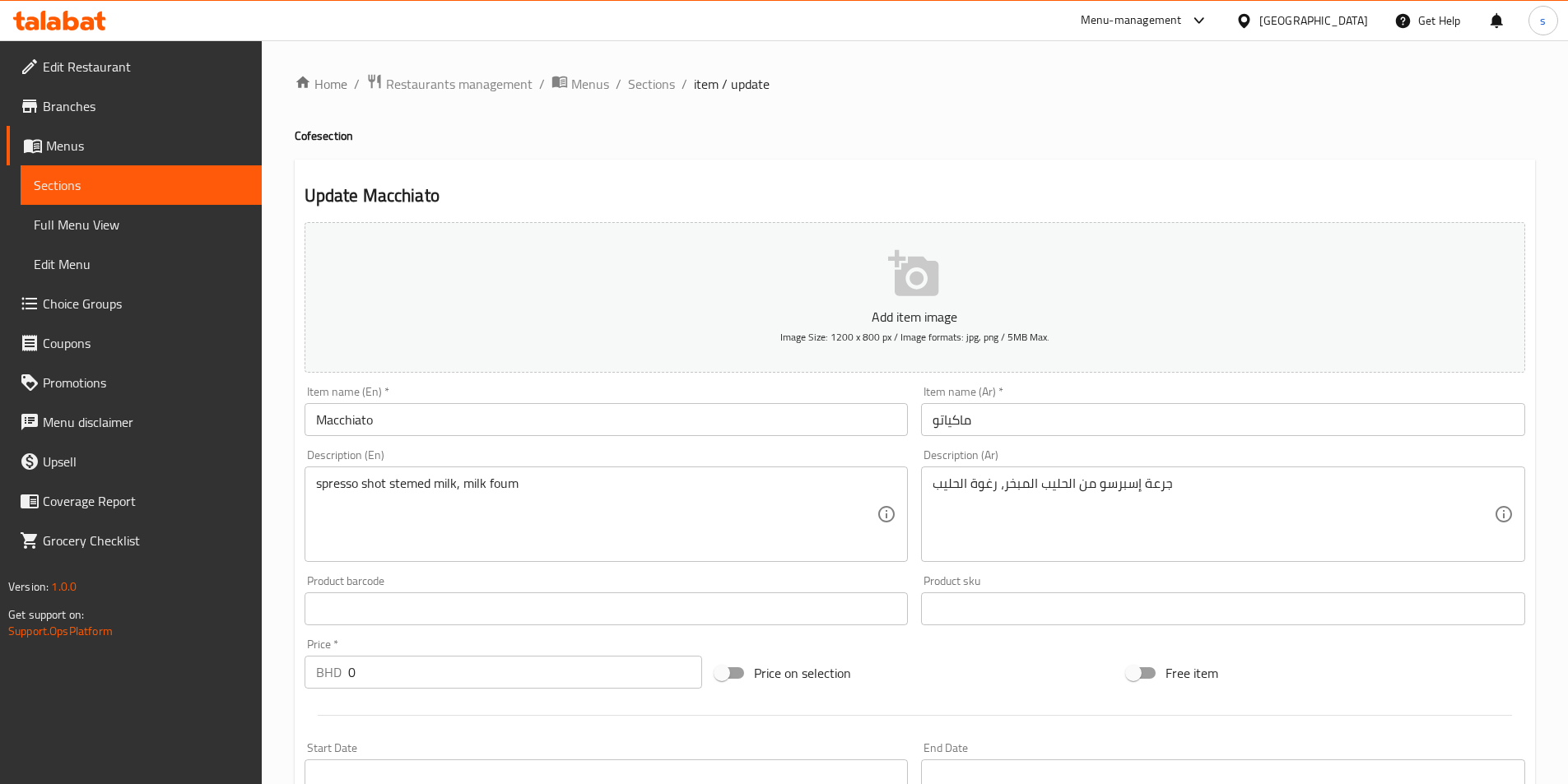
click at [59, 20] on icon at bounding box center [54, 23] width 14 height 14
